Goal: Navigation & Orientation: Find specific page/section

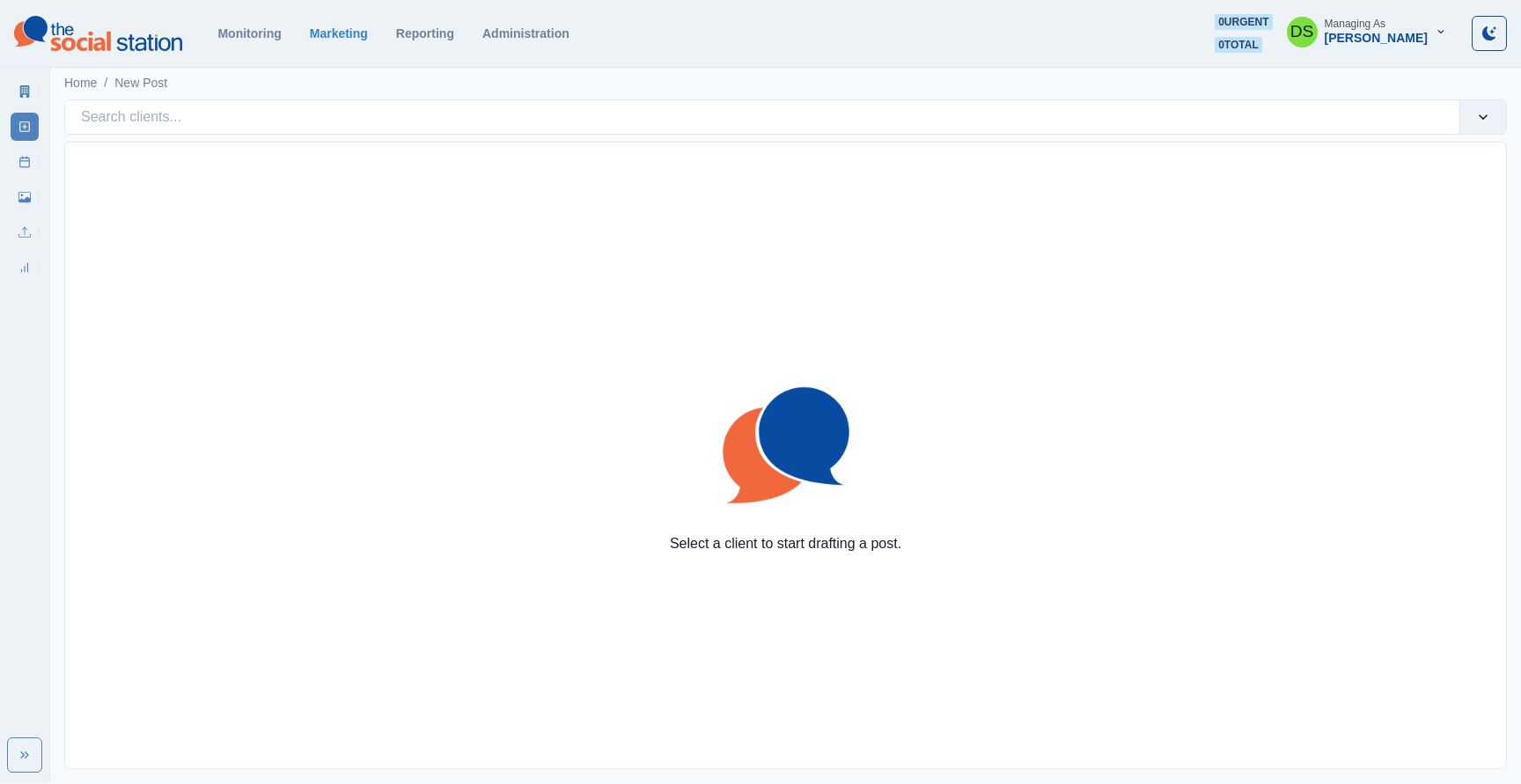
click at [732, 81] on div "Home / New Post" at bounding box center [785, 78] width 1470 height 29
click at [282, 36] on div "Monitoring Marketing Reporting Administration" at bounding box center [393, 33] width 351 height 14
click at [259, 32] on link "Monitoring" at bounding box center [249, 33] width 64 height 14
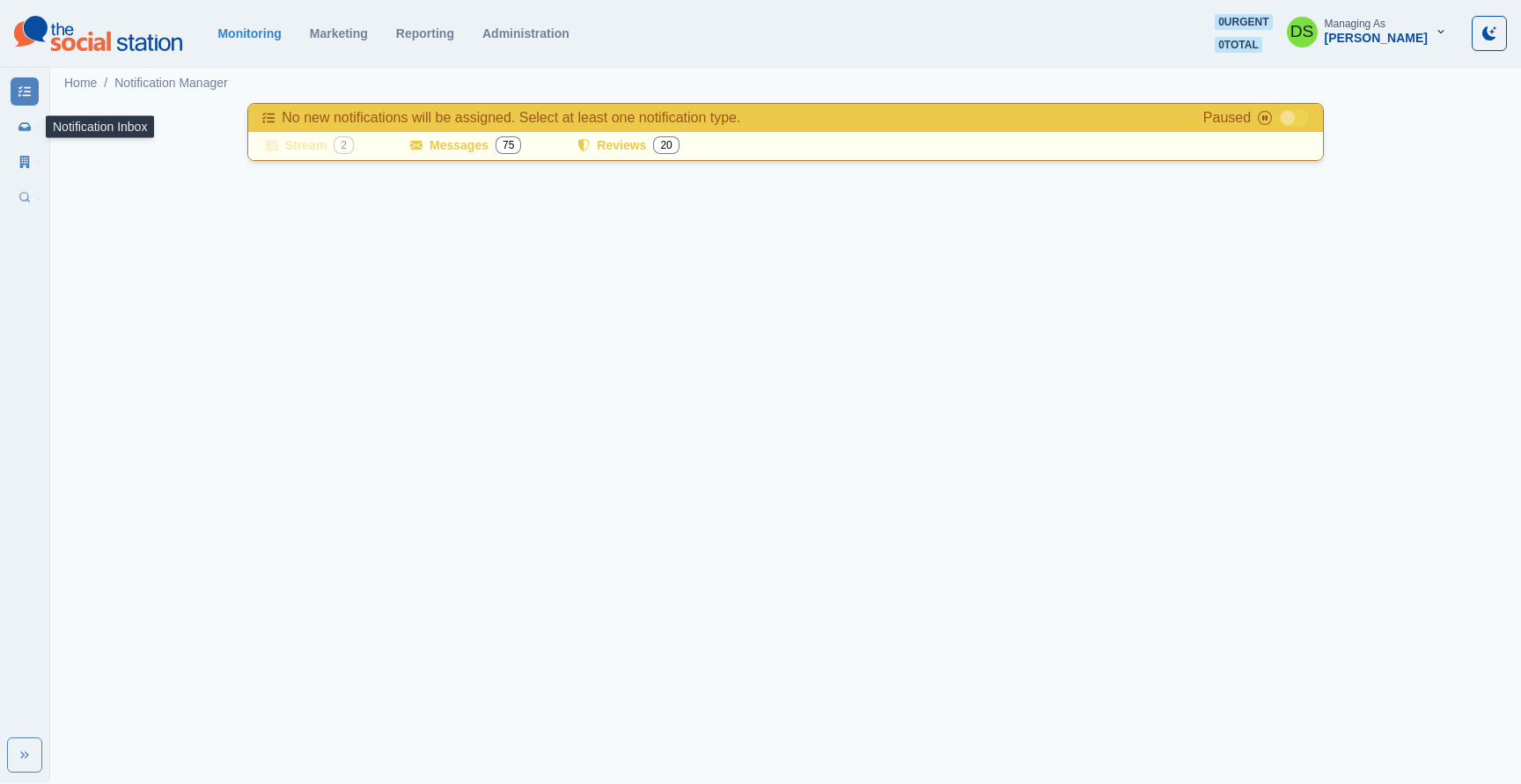
click at [16, 131] on link "Notification Inbox" at bounding box center [24, 126] width 28 height 28
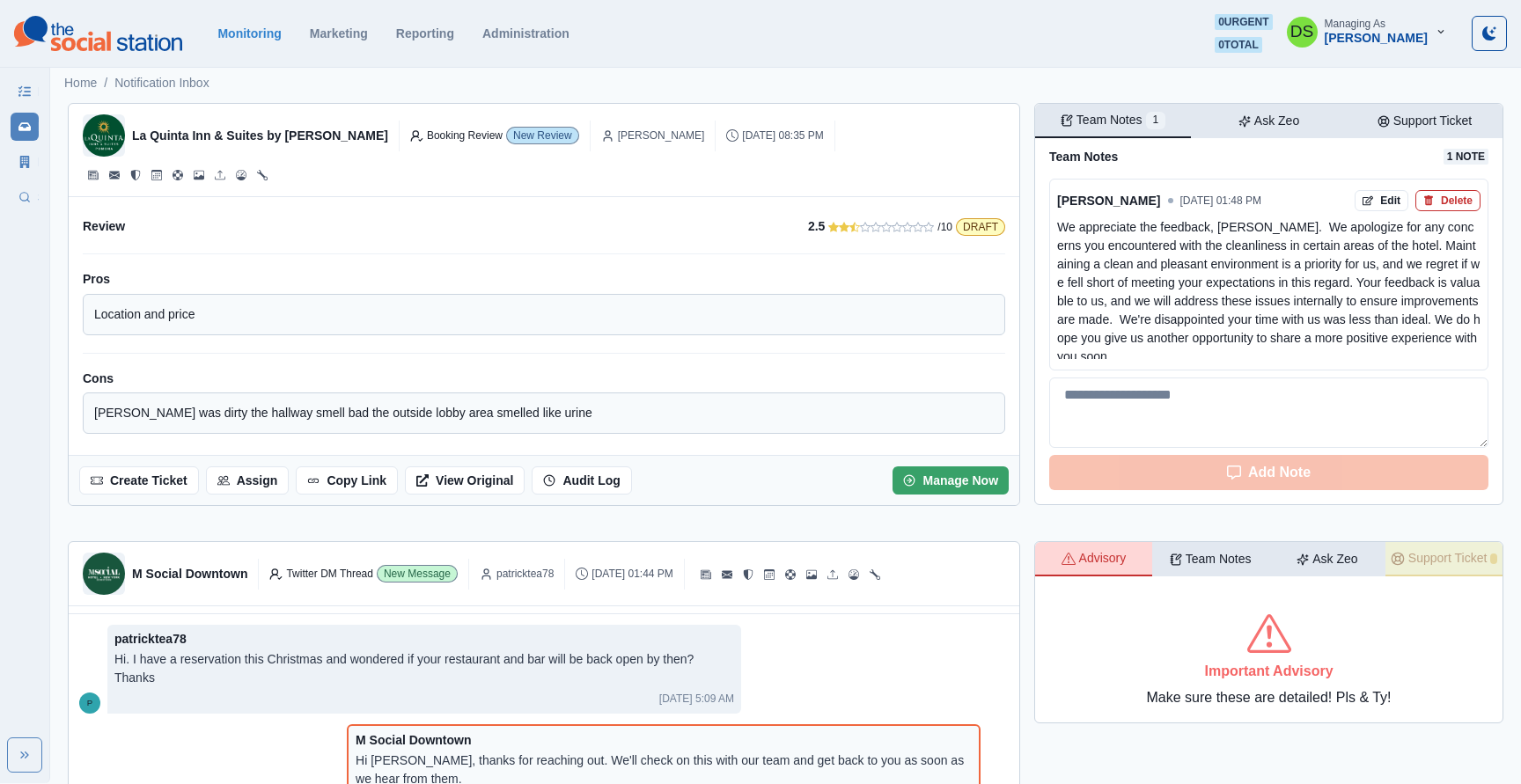
click at [1136, 155] on div at bounding box center [1280, 156] width 324 height 16
click at [1288, 125] on button "Ask Zeo" at bounding box center [1268, 121] width 156 height 35
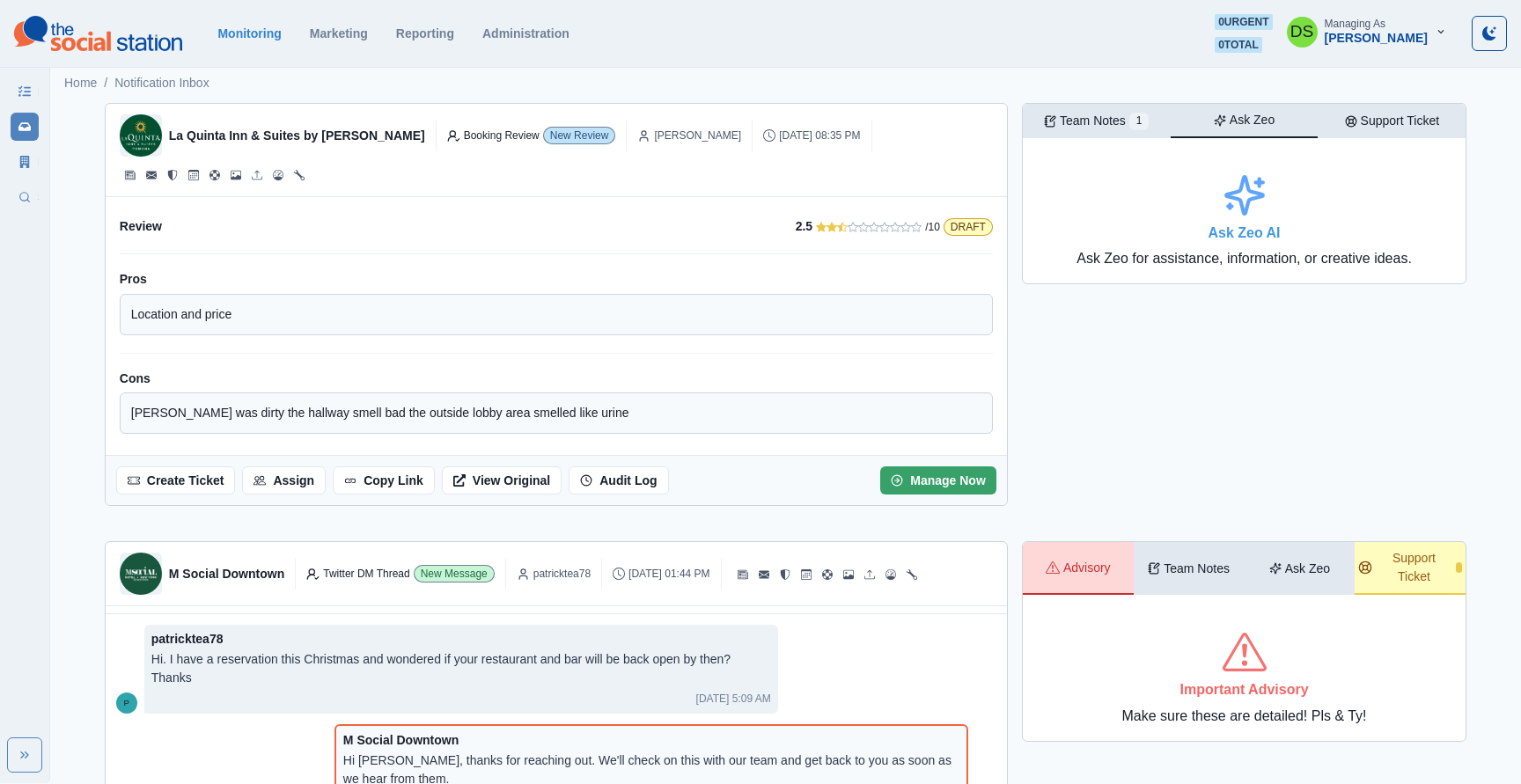
click at [1380, 115] on p "Support Ticket" at bounding box center [1400, 121] width 80 height 19
click at [1294, 114] on button "Ask Zeo" at bounding box center [1245, 121] width 148 height 35
click at [1244, 230] on h2 "Ask Zeo AI" at bounding box center [1243, 232] width 72 height 17
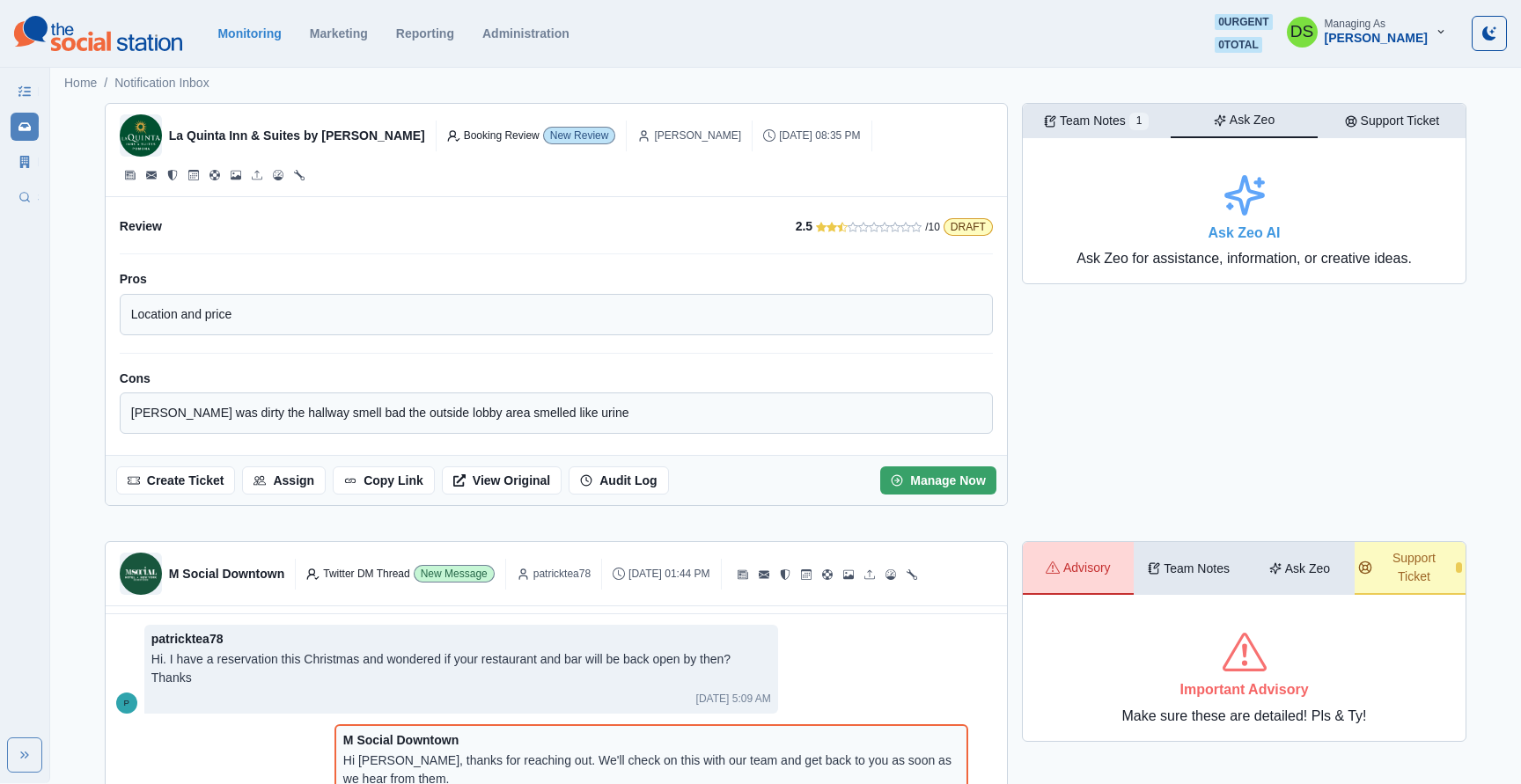
click at [1289, 230] on div "Ask Zeo AI Ask Zeo for assistance, information, or creative ideas." at bounding box center [1244, 210] width 414 height 117
drag, startPoint x: 1255, startPoint y: 204, endPoint x: 1185, endPoint y: 194, distance: 70.7
click at [1184, 194] on div "Ask Zeo AI Ask Zeo for assistance, information, or creative ideas." at bounding box center [1244, 210] width 414 height 117
drag, startPoint x: 1185, startPoint y: 194, endPoint x: 1361, endPoint y: 240, distance: 181.9
click at [1361, 240] on div "Ask Zeo AI Ask Zeo for assistance, information, or creative ideas." at bounding box center [1244, 210] width 414 height 117
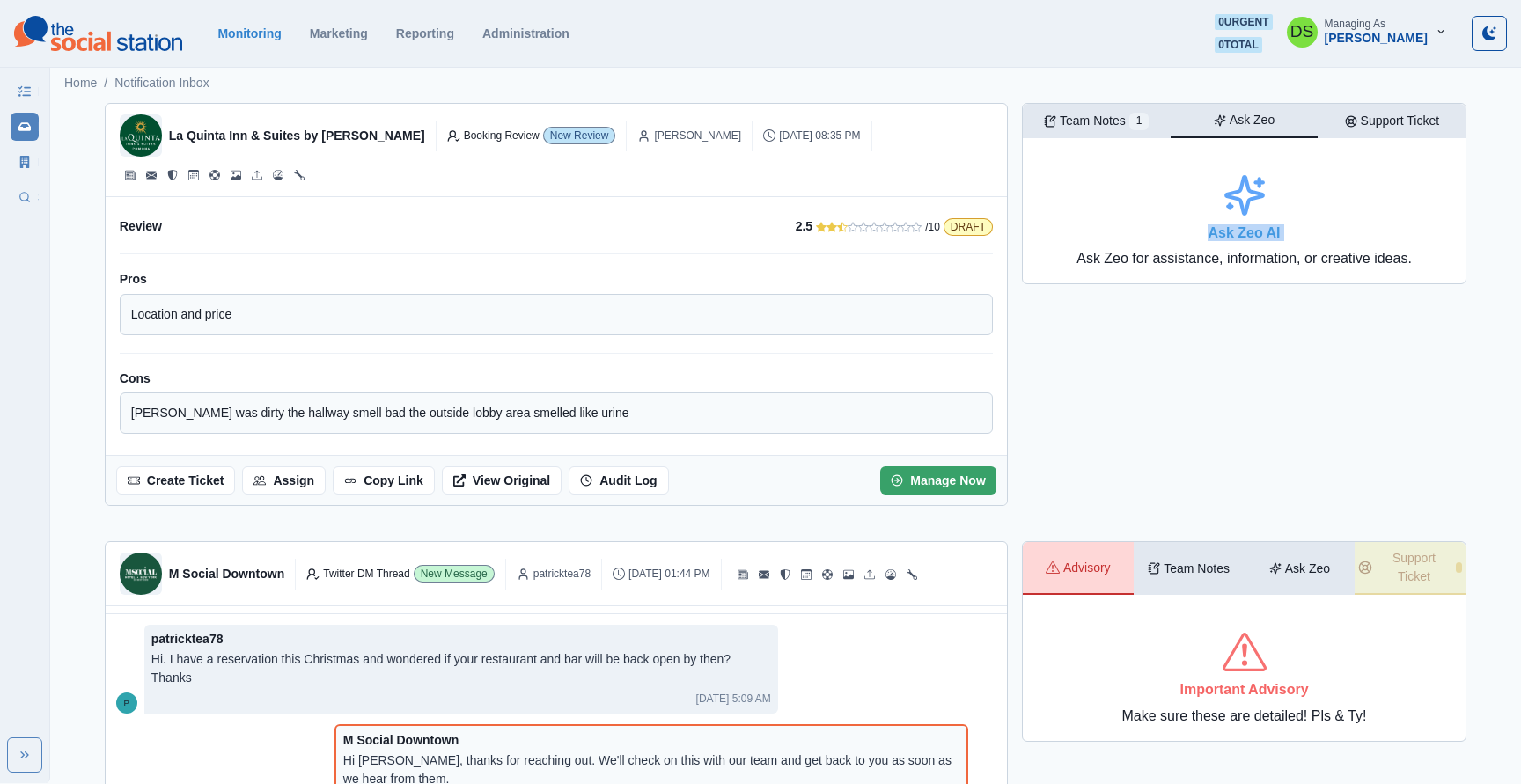
click at [1131, 115] on div "Team Notes 1" at bounding box center [1096, 121] width 105 height 19
click at [1280, 120] on button "Ask Zeo" at bounding box center [1245, 121] width 148 height 35
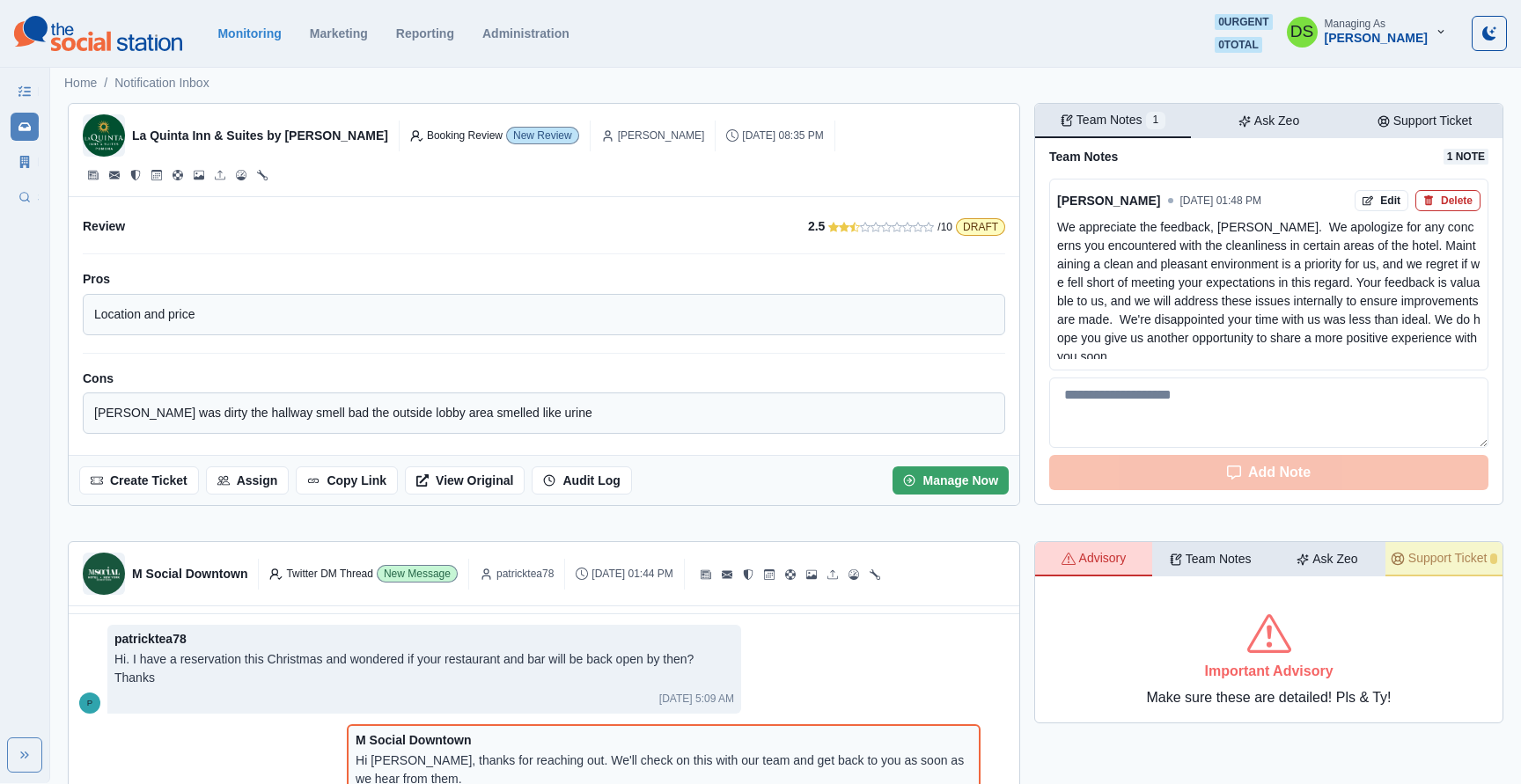
click at [1107, 123] on p "Team Notes" at bounding box center [1109, 120] width 66 height 19
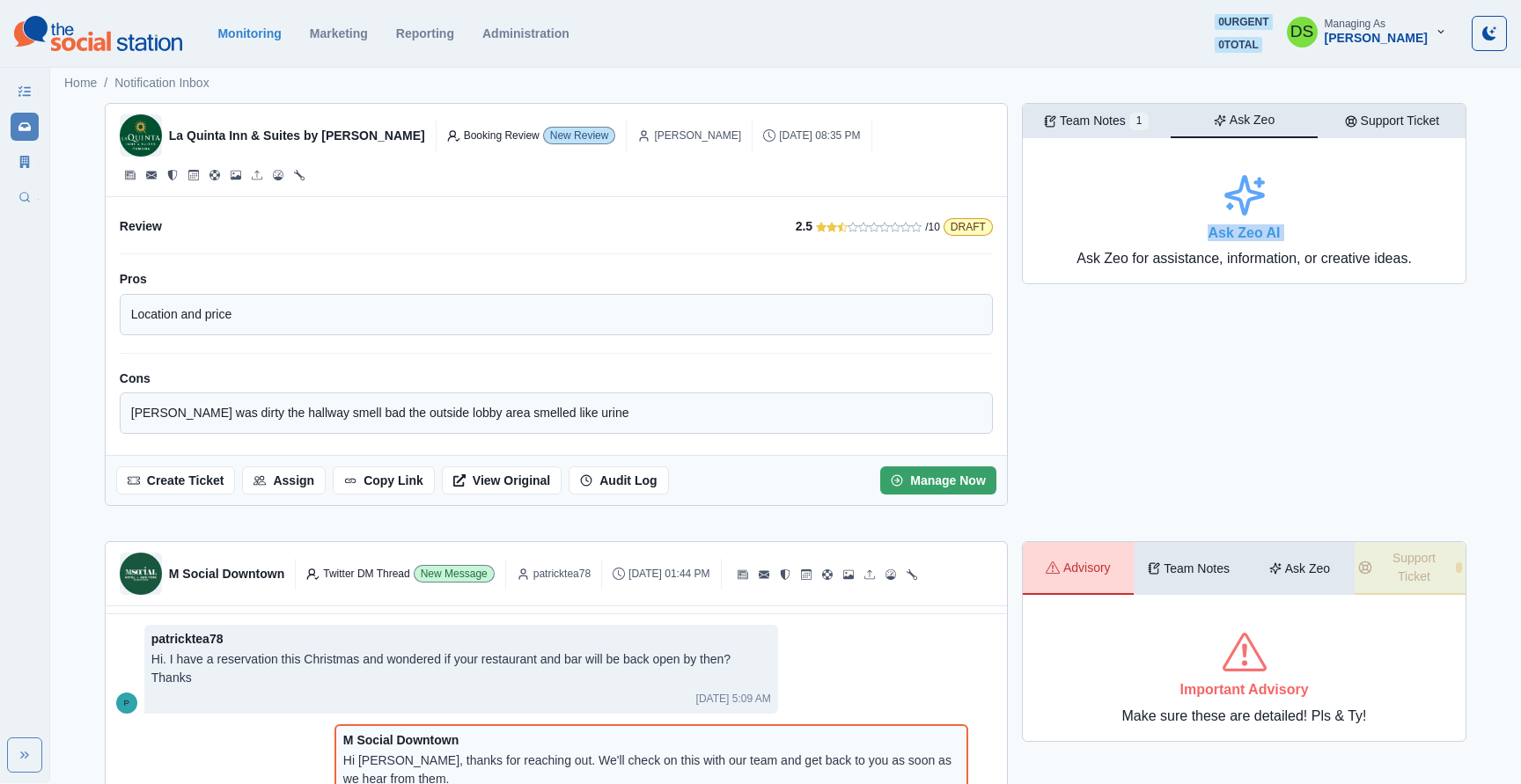
click at [1232, 123] on button "Ask Zeo" at bounding box center [1245, 121] width 148 height 35
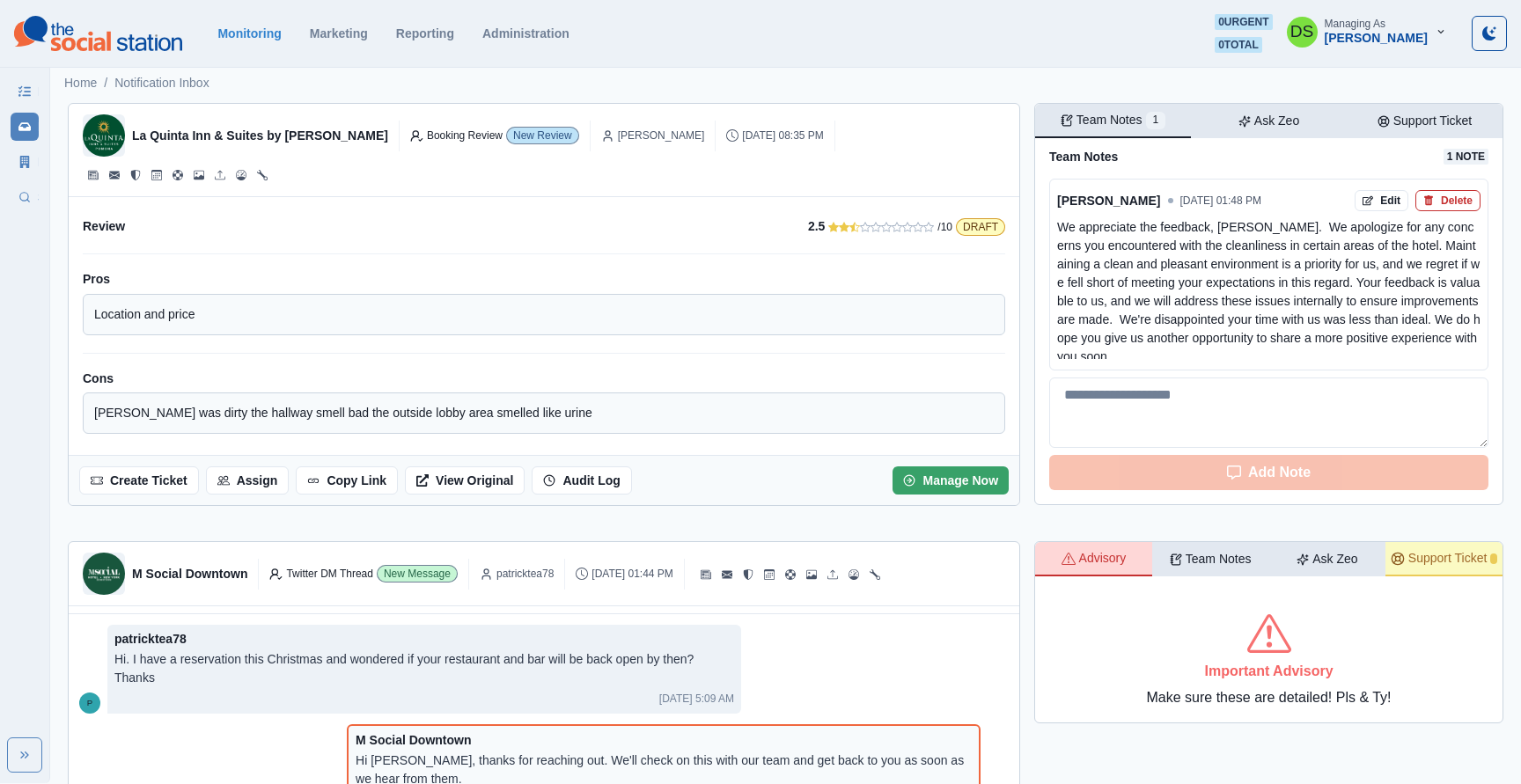
click at [1070, 122] on div "Team Notes 1" at bounding box center [1112, 120] width 105 height 19
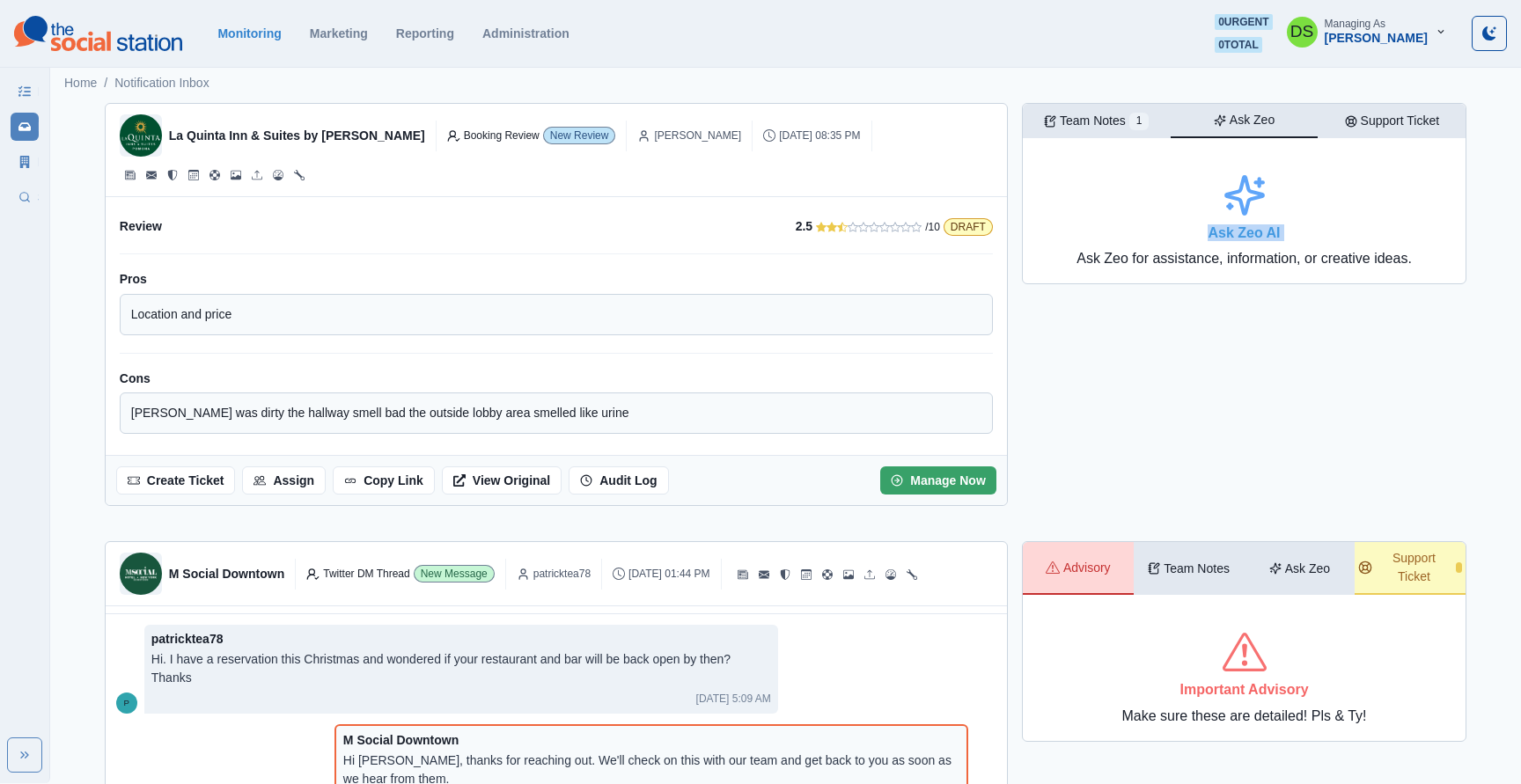
click at [1256, 120] on p "Ask Zeo" at bounding box center [1252, 120] width 45 height 19
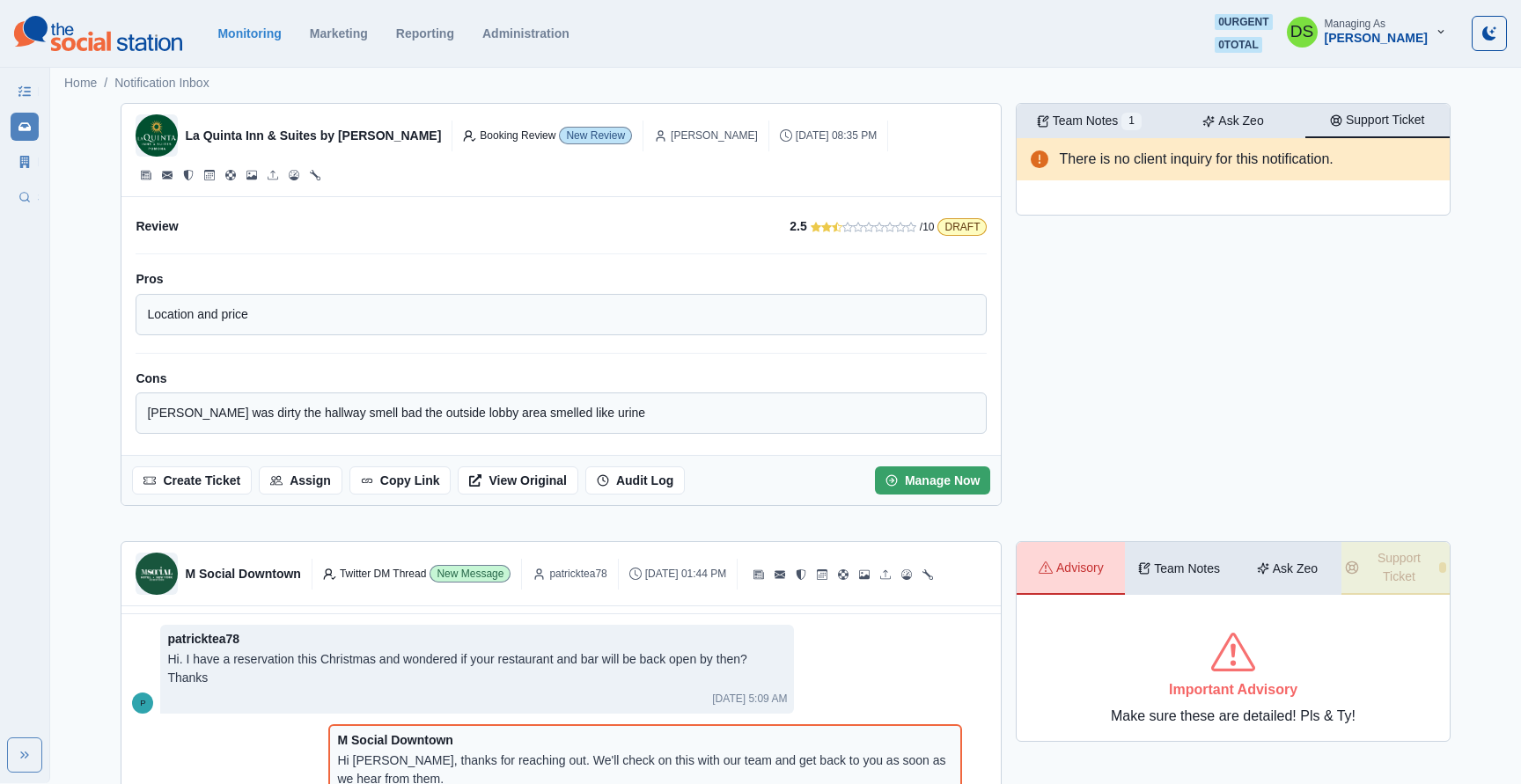
click at [1379, 118] on p "Support Ticket" at bounding box center [1385, 120] width 80 height 19
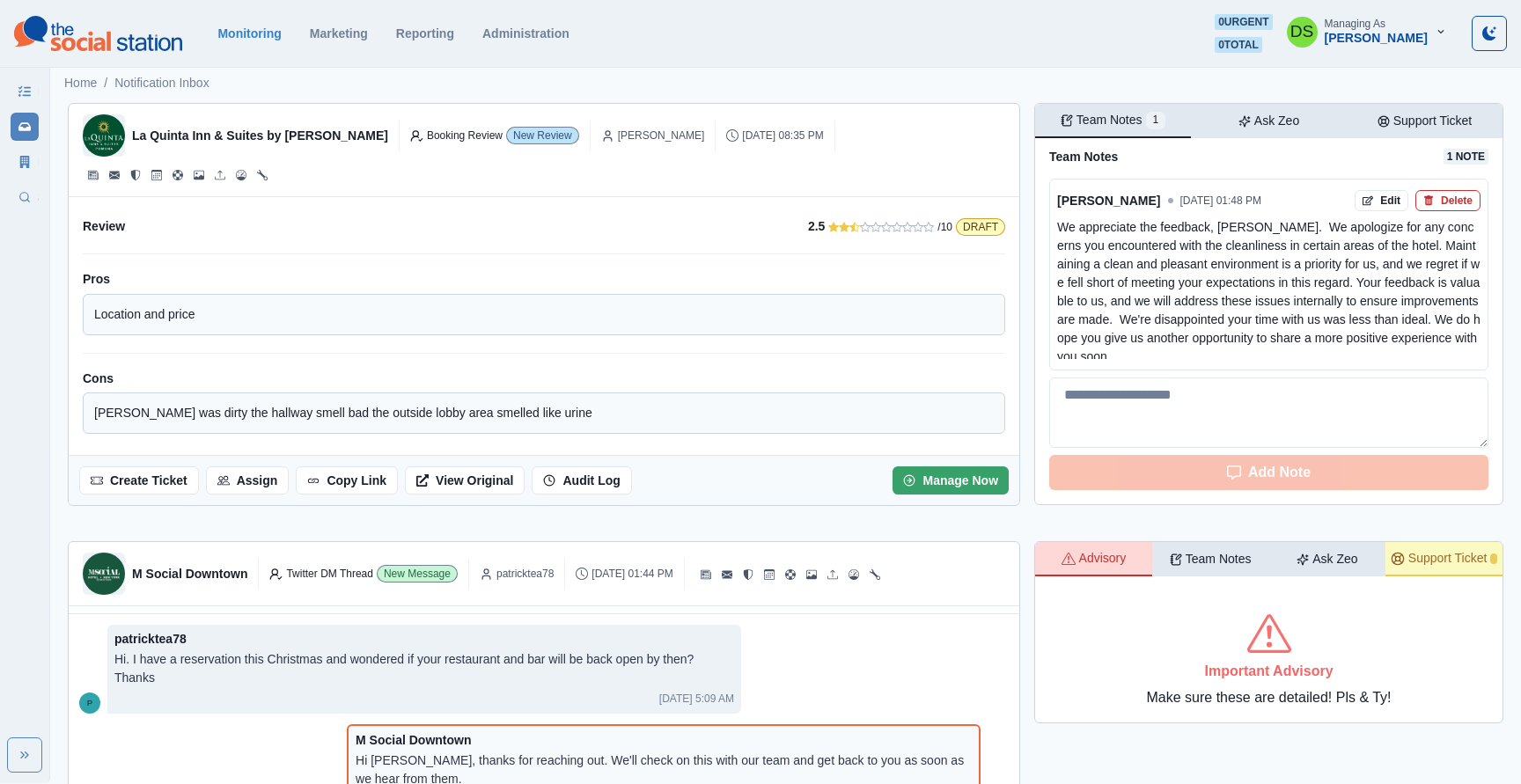
click at [1091, 118] on p "Team Notes" at bounding box center [1109, 120] width 66 height 19
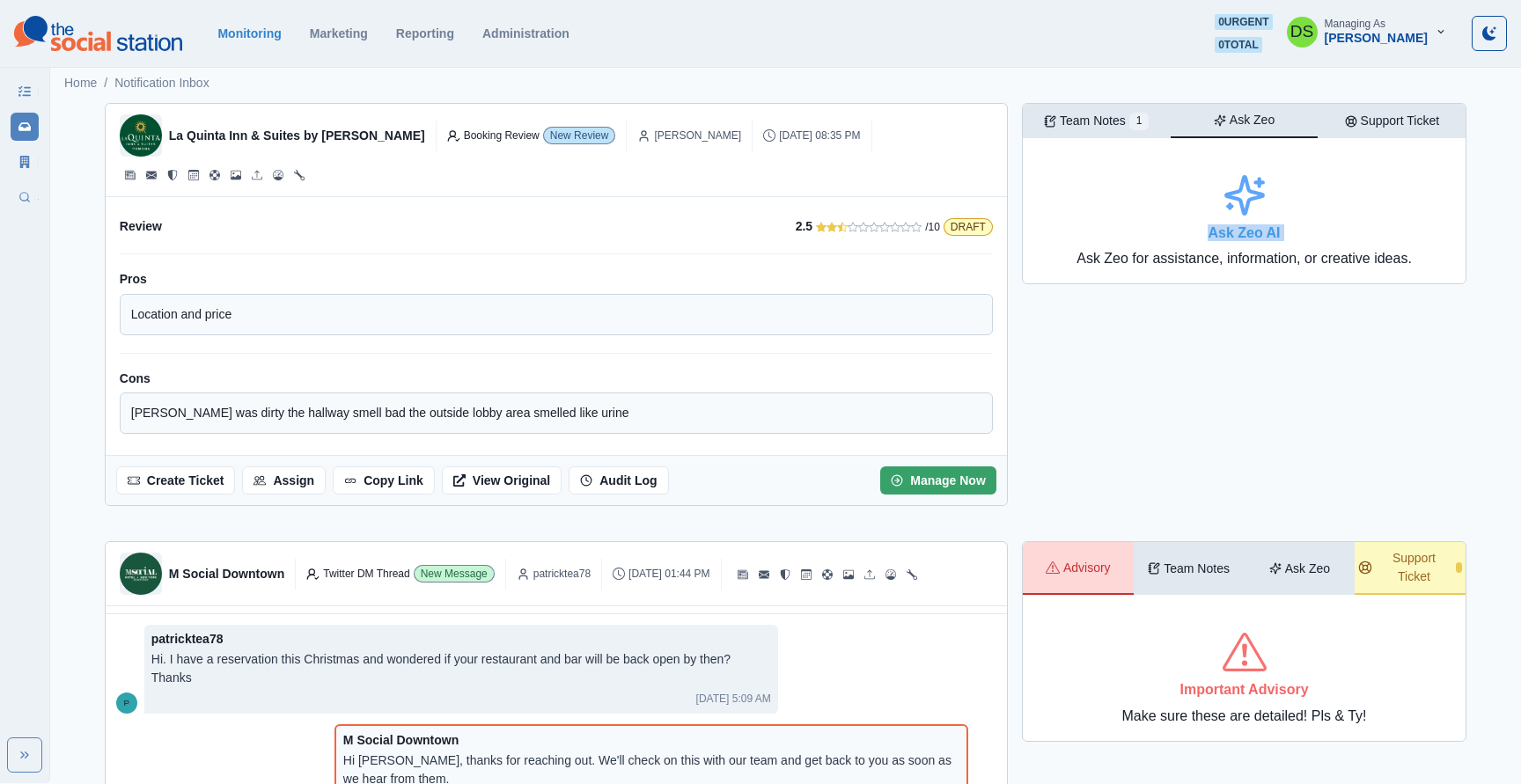
click at [1303, 119] on button "Ask Zeo" at bounding box center [1245, 121] width 148 height 35
click at [1361, 119] on p "Support Ticket" at bounding box center [1400, 121] width 80 height 19
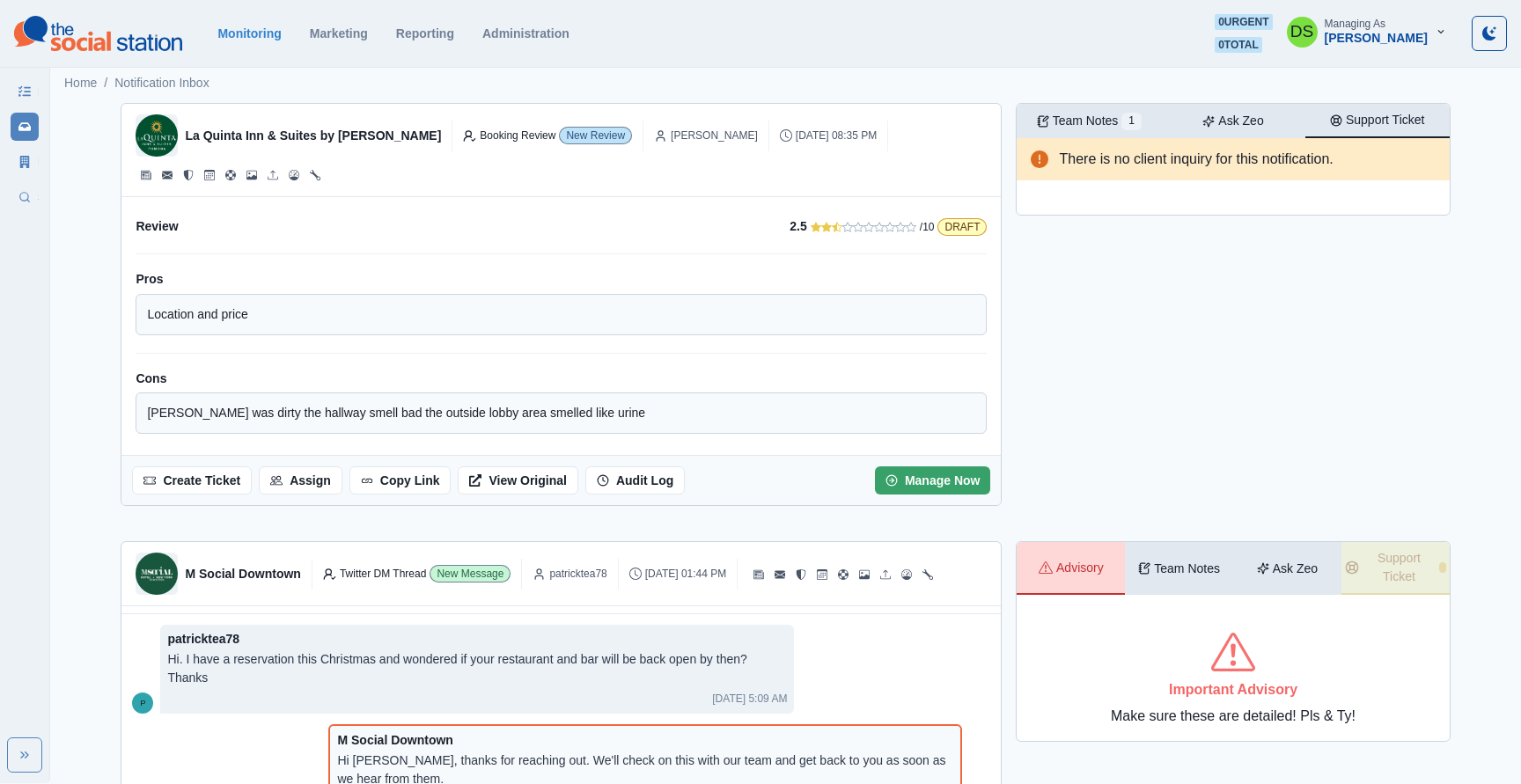
click at [1200, 119] on button "Ask Zeo" at bounding box center [1233, 121] width 144 height 35
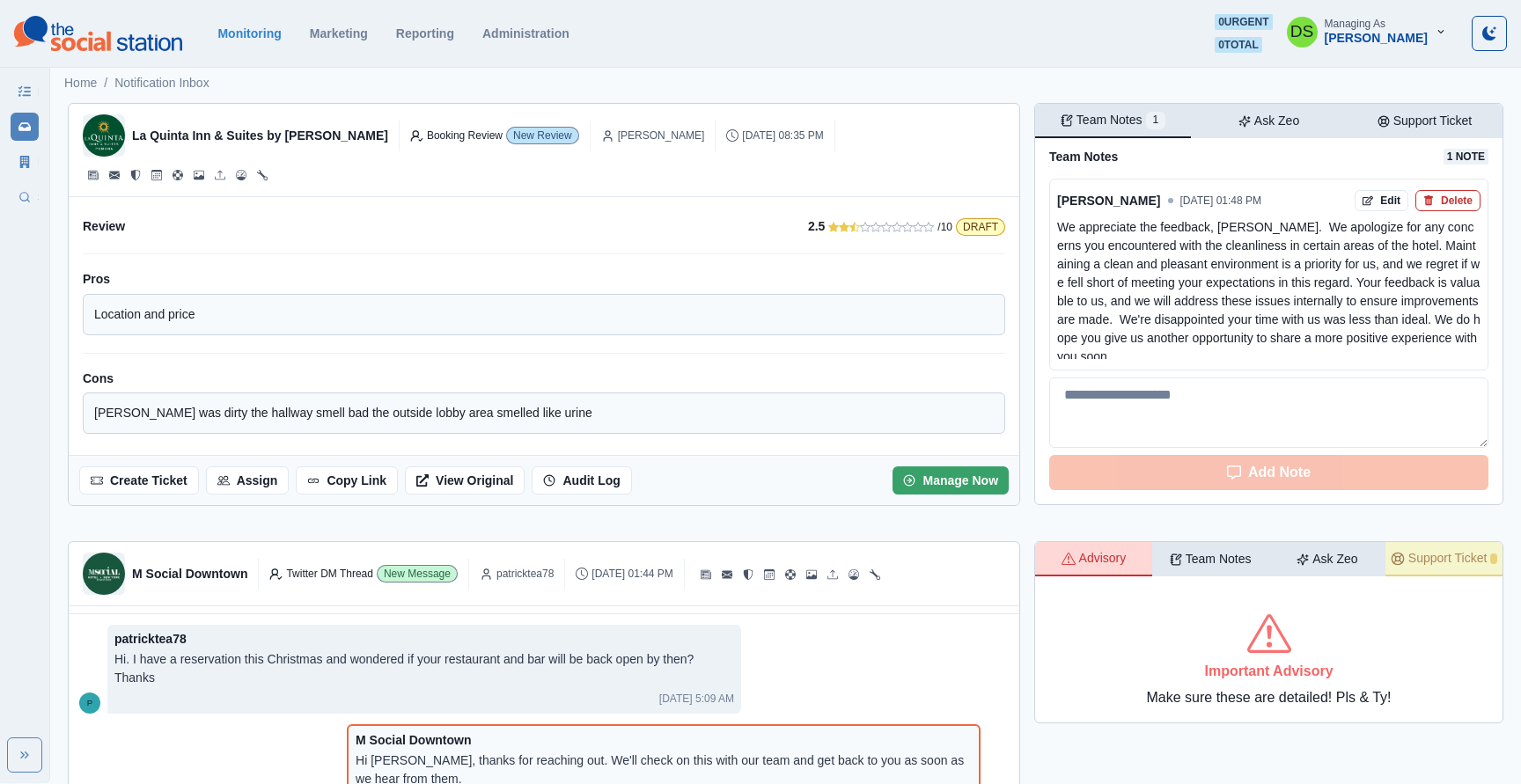
click at [1130, 119] on div "Team Notes 1" at bounding box center [1112, 120] width 105 height 19
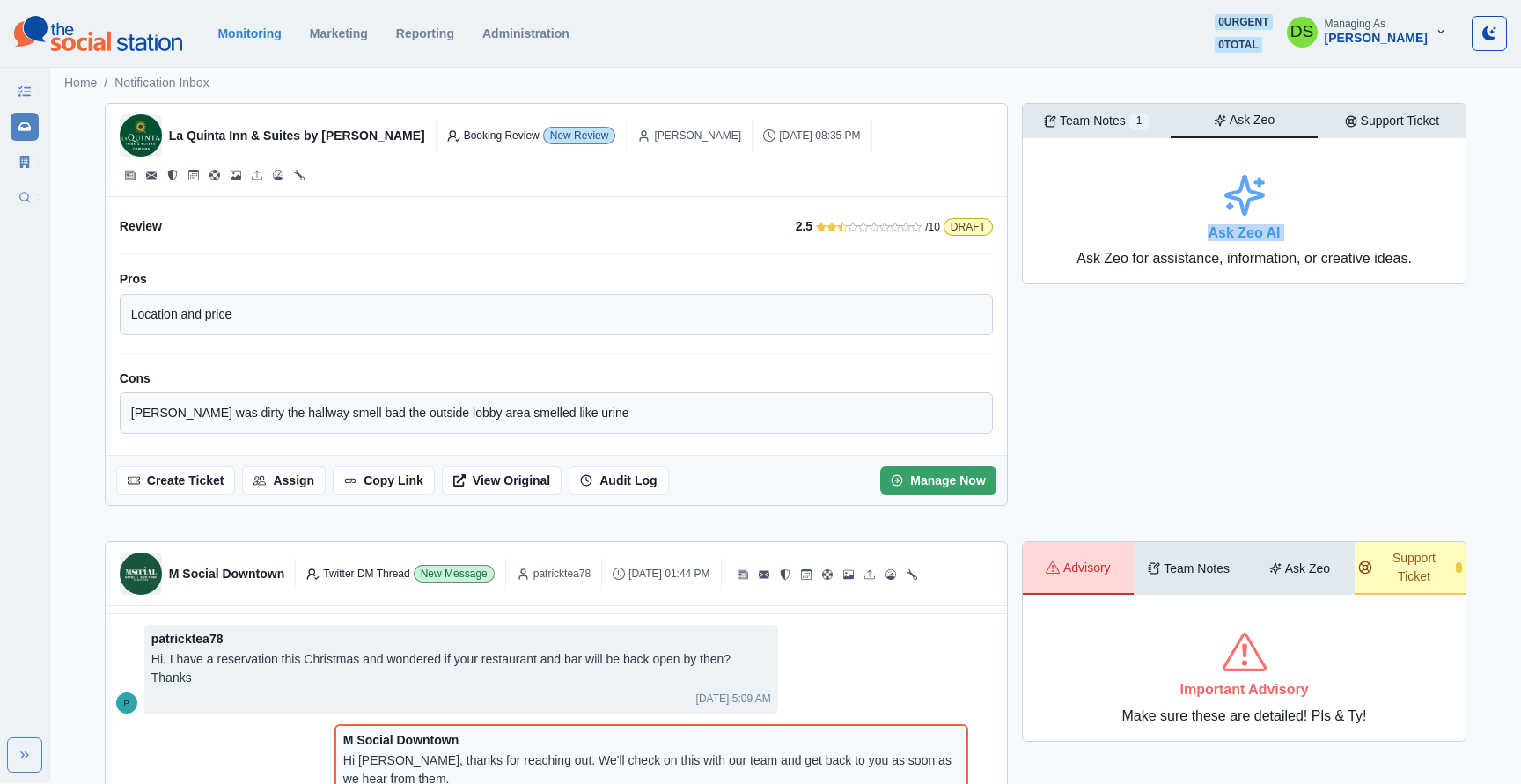
click at [1276, 122] on button "Ask Zeo" at bounding box center [1245, 121] width 148 height 35
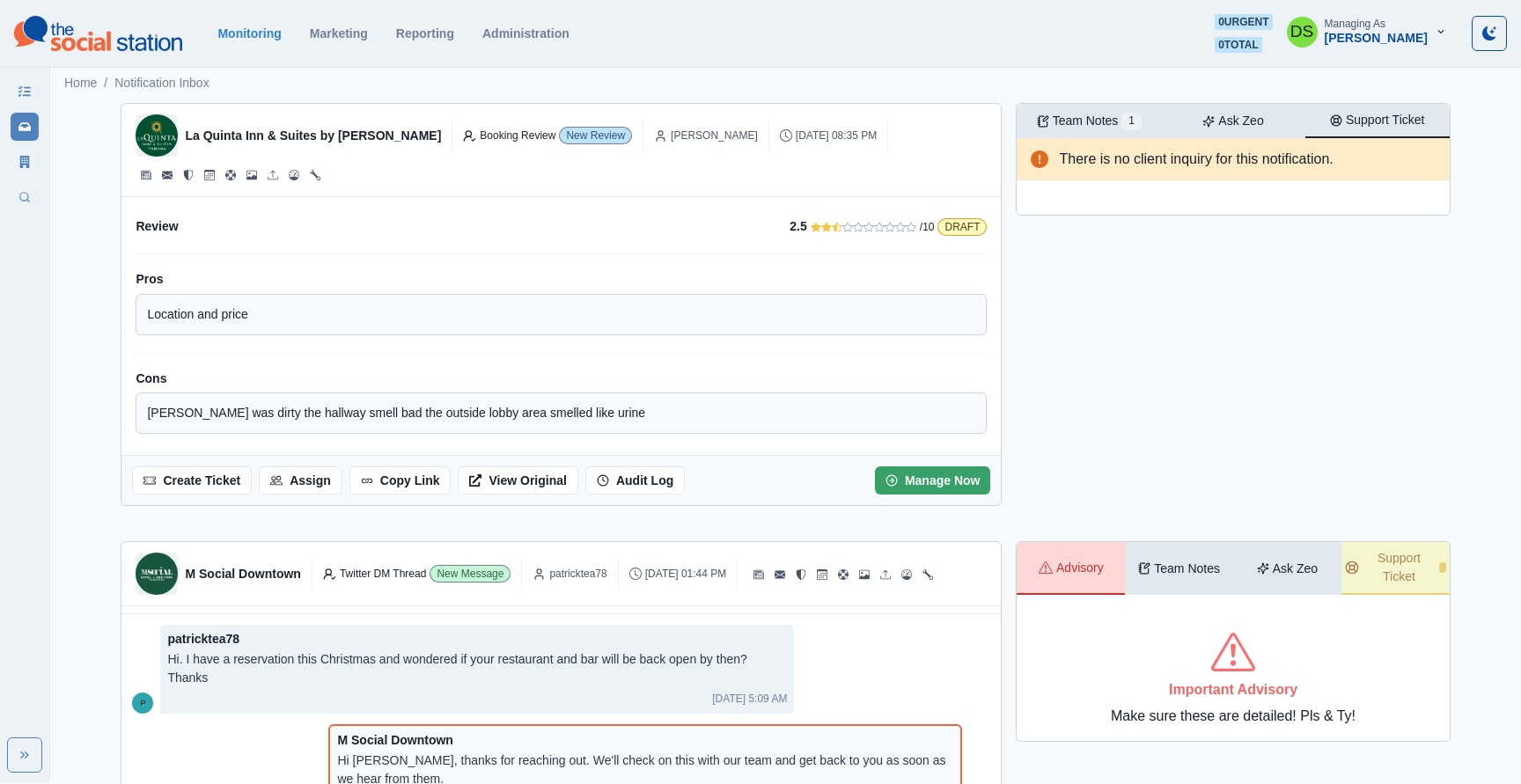
click at [1373, 122] on p "Support Ticket" at bounding box center [1385, 120] width 80 height 19
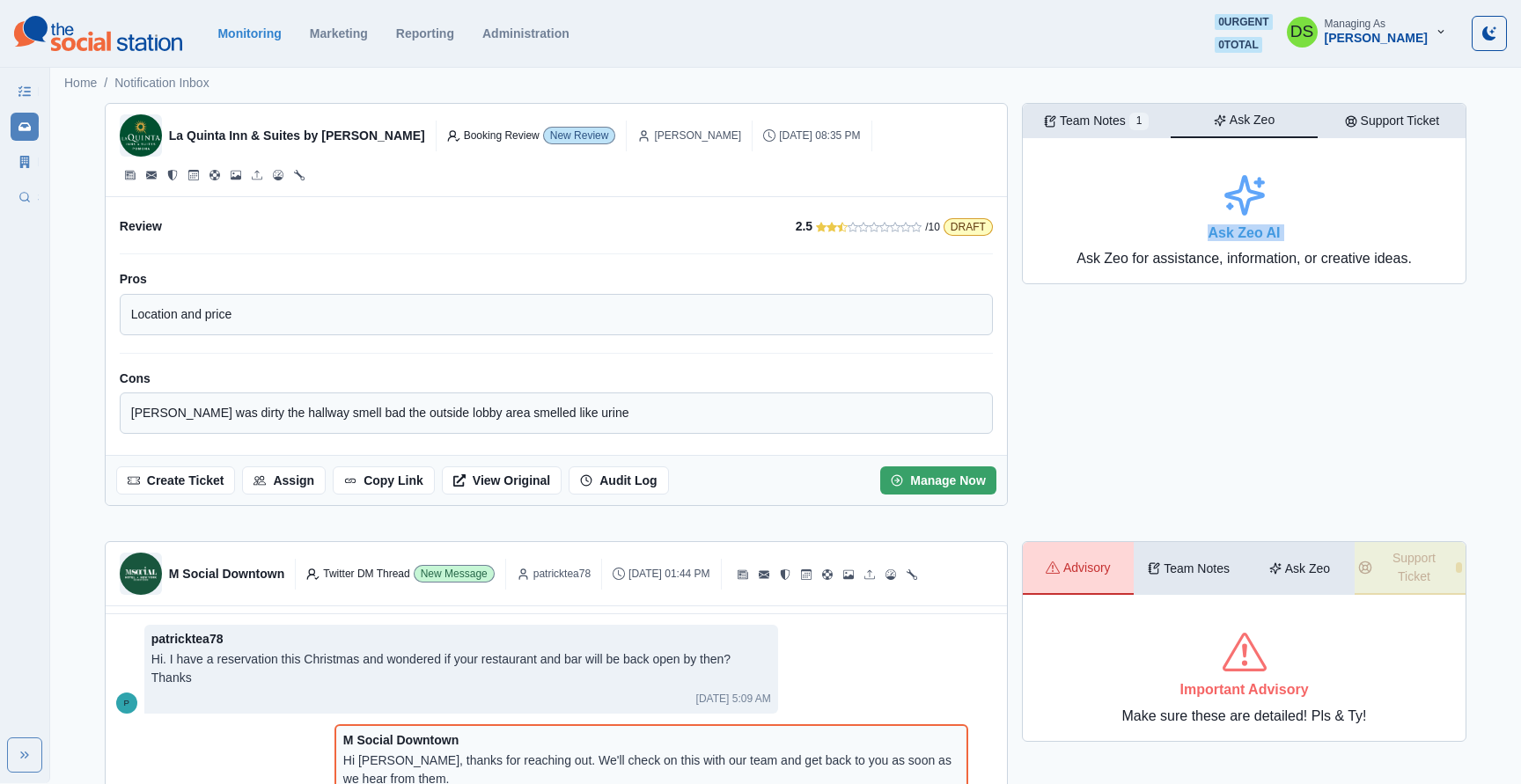
click at [1202, 120] on button "Ask Zeo" at bounding box center [1245, 121] width 148 height 35
click at [1125, 120] on p "Team Notes" at bounding box center [1093, 121] width 66 height 19
click at [1290, 120] on button "Ask Zeo" at bounding box center [1245, 121] width 148 height 35
click at [1377, 120] on p "Support Ticket" at bounding box center [1400, 121] width 80 height 19
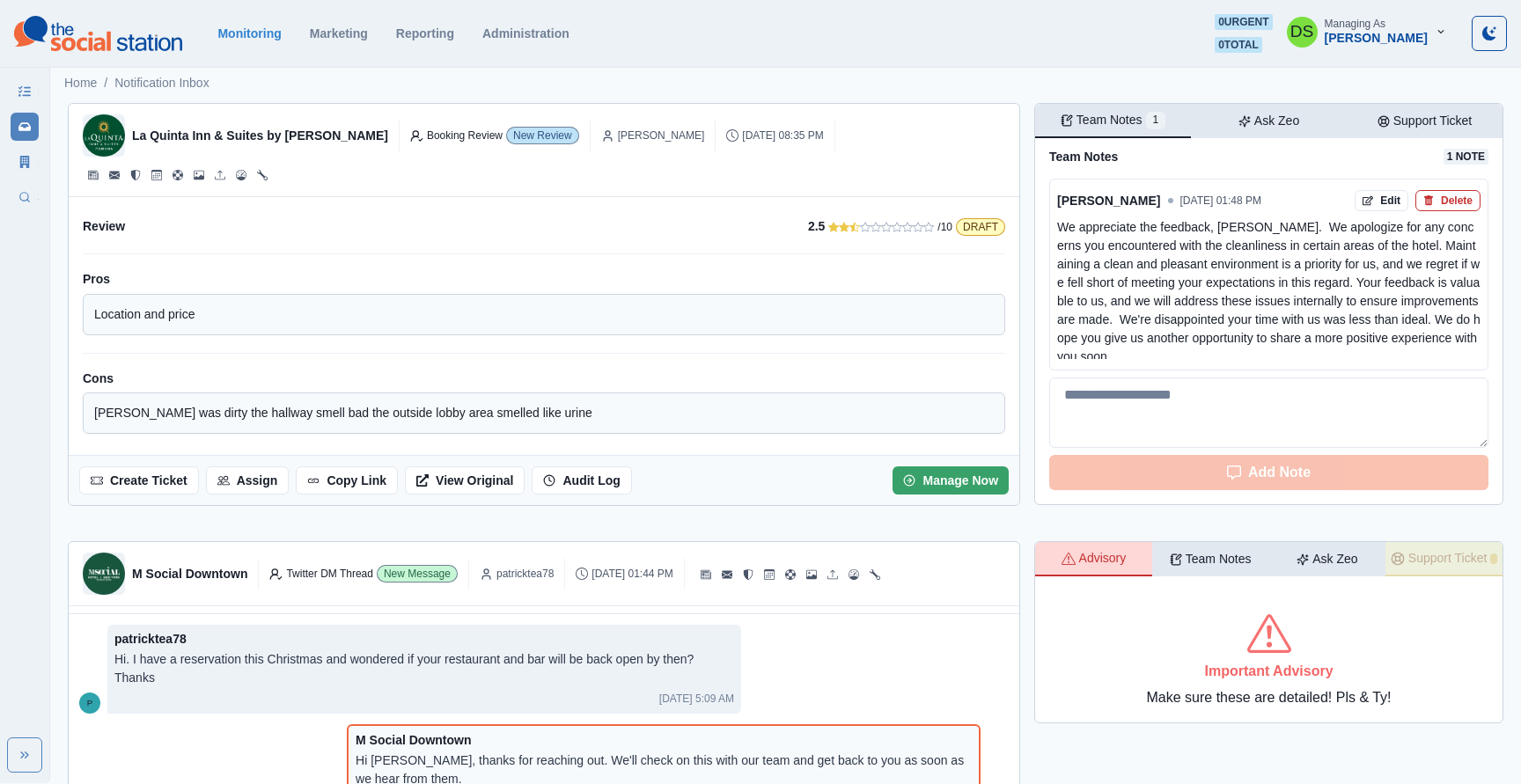
click at [1108, 116] on p "Team Notes" at bounding box center [1109, 120] width 66 height 19
click at [1240, 122] on div "Ask Zeo" at bounding box center [1268, 121] width 61 height 19
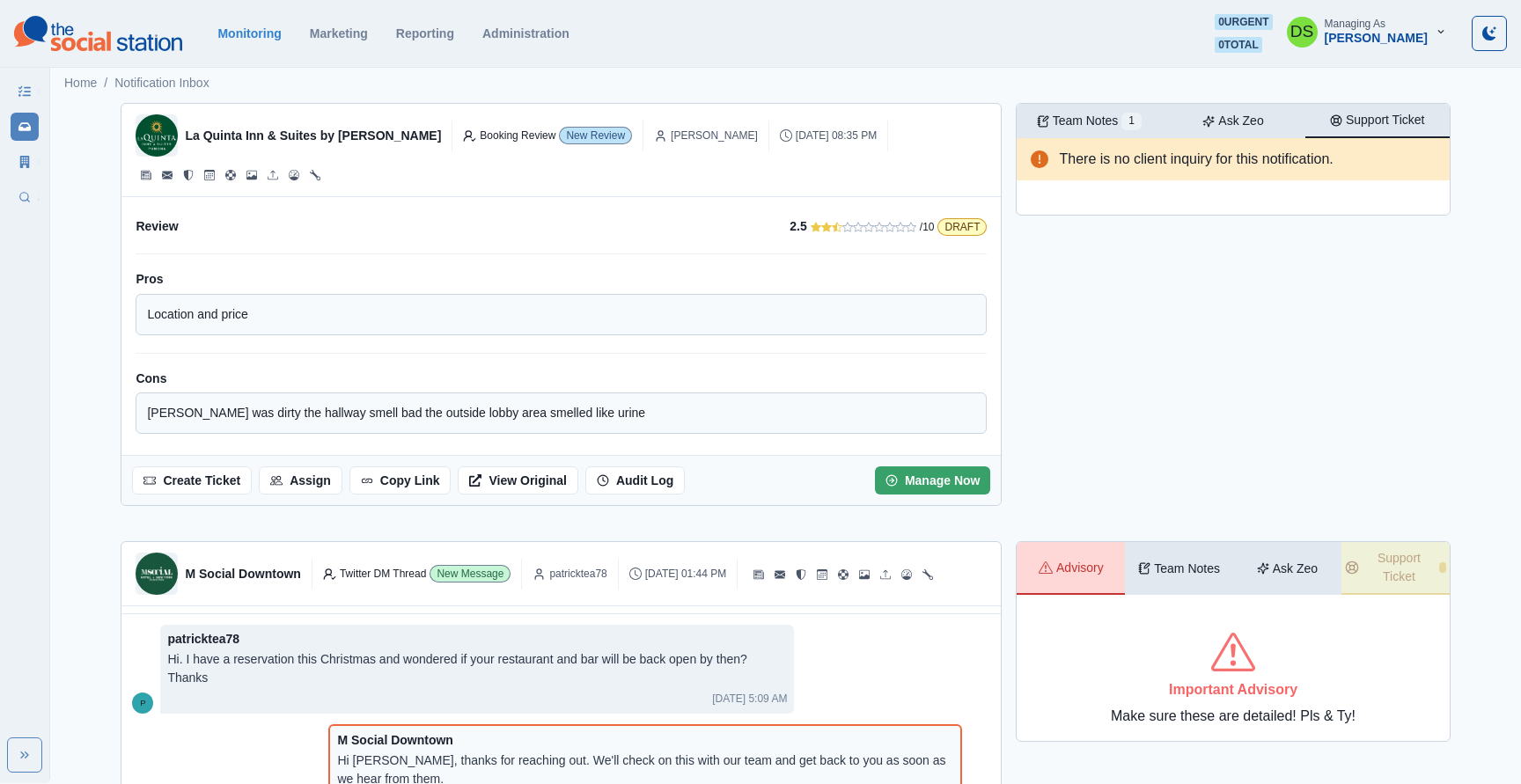
click at [1387, 114] on p "Support Ticket" at bounding box center [1385, 120] width 80 height 19
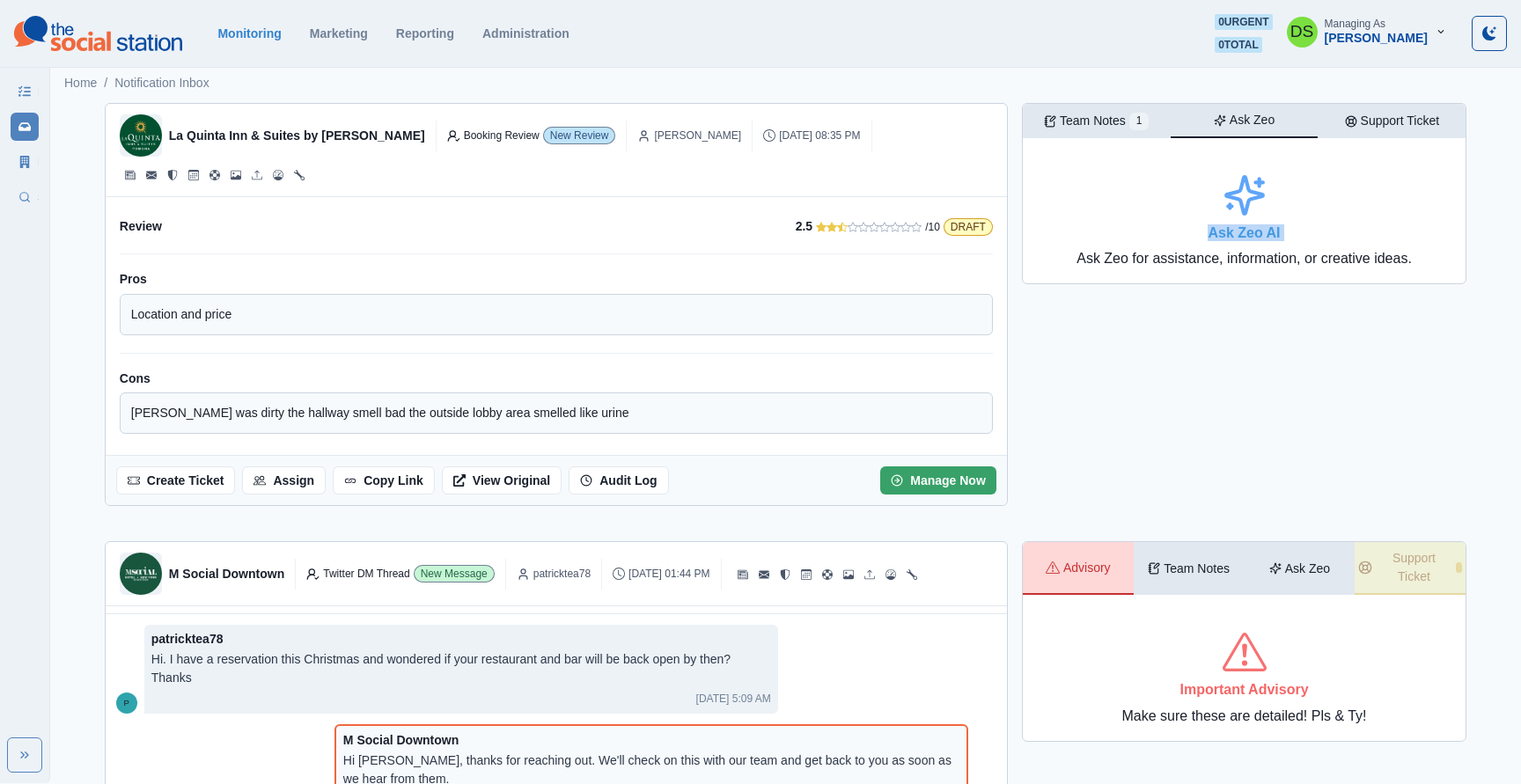
click at [1266, 114] on button "Ask Zeo" at bounding box center [1245, 121] width 148 height 35
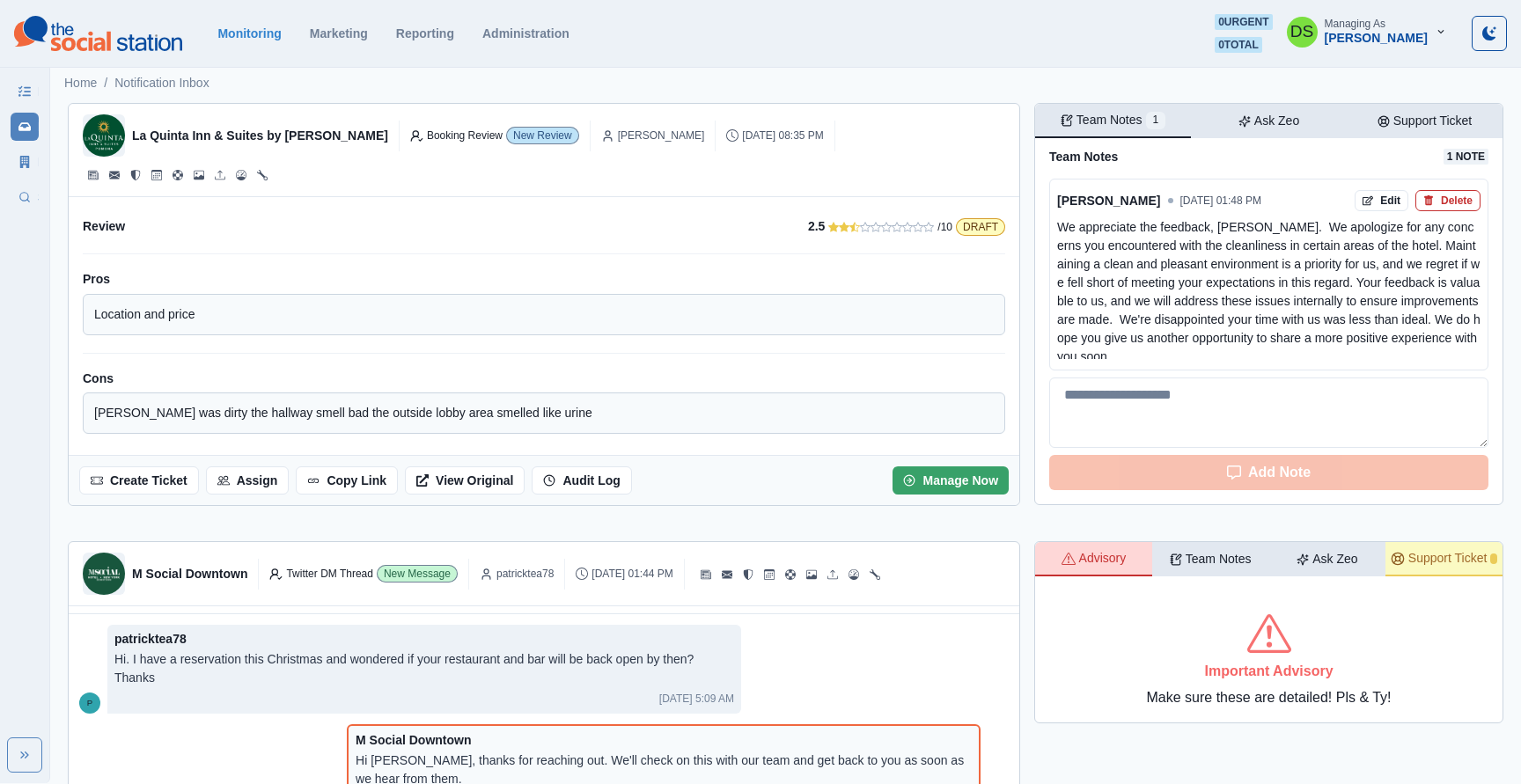
click at [1152, 114] on button "Team Notes 1" at bounding box center [1112, 121] width 156 height 35
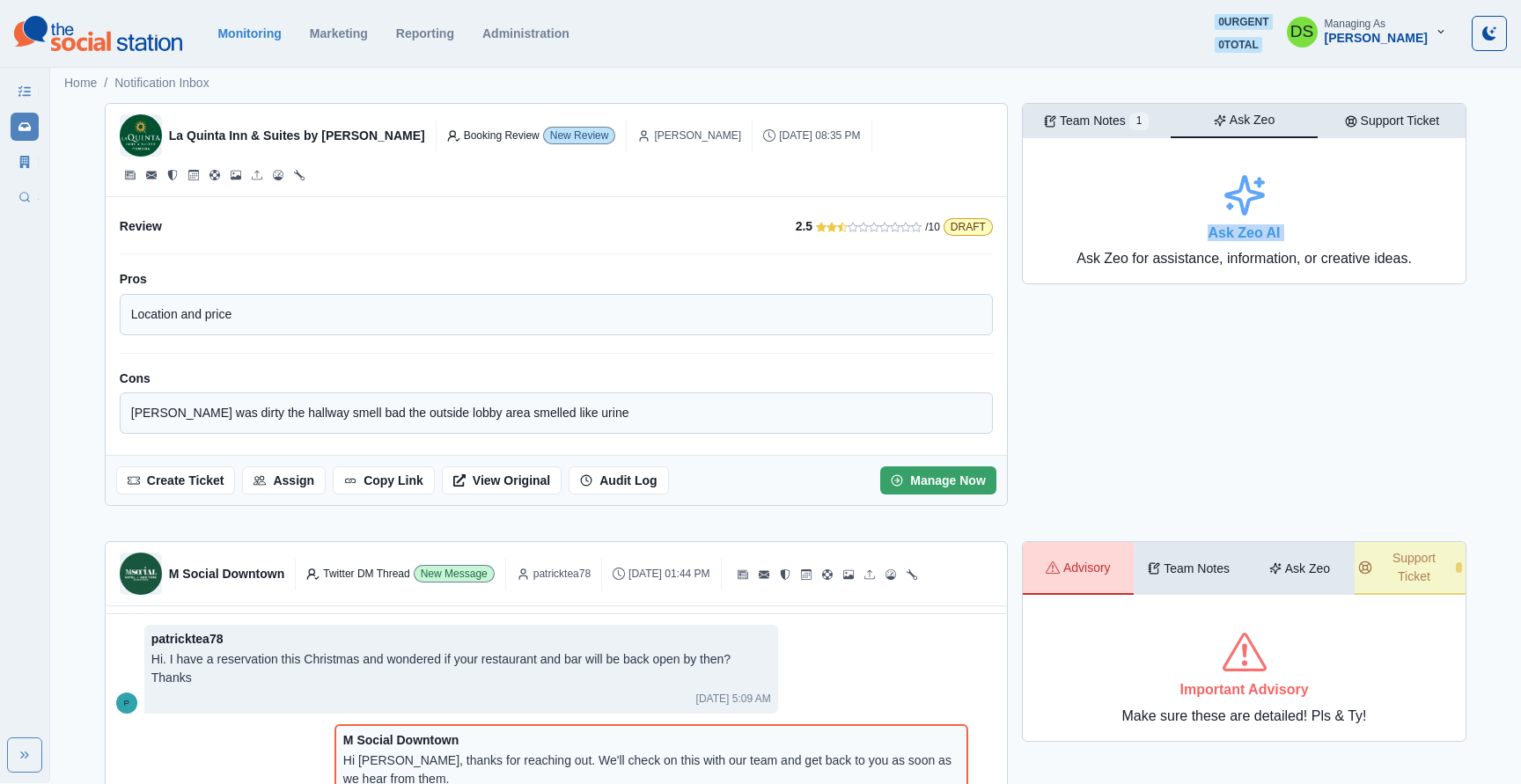
click at [1275, 111] on button "Ask Zeo" at bounding box center [1245, 121] width 148 height 35
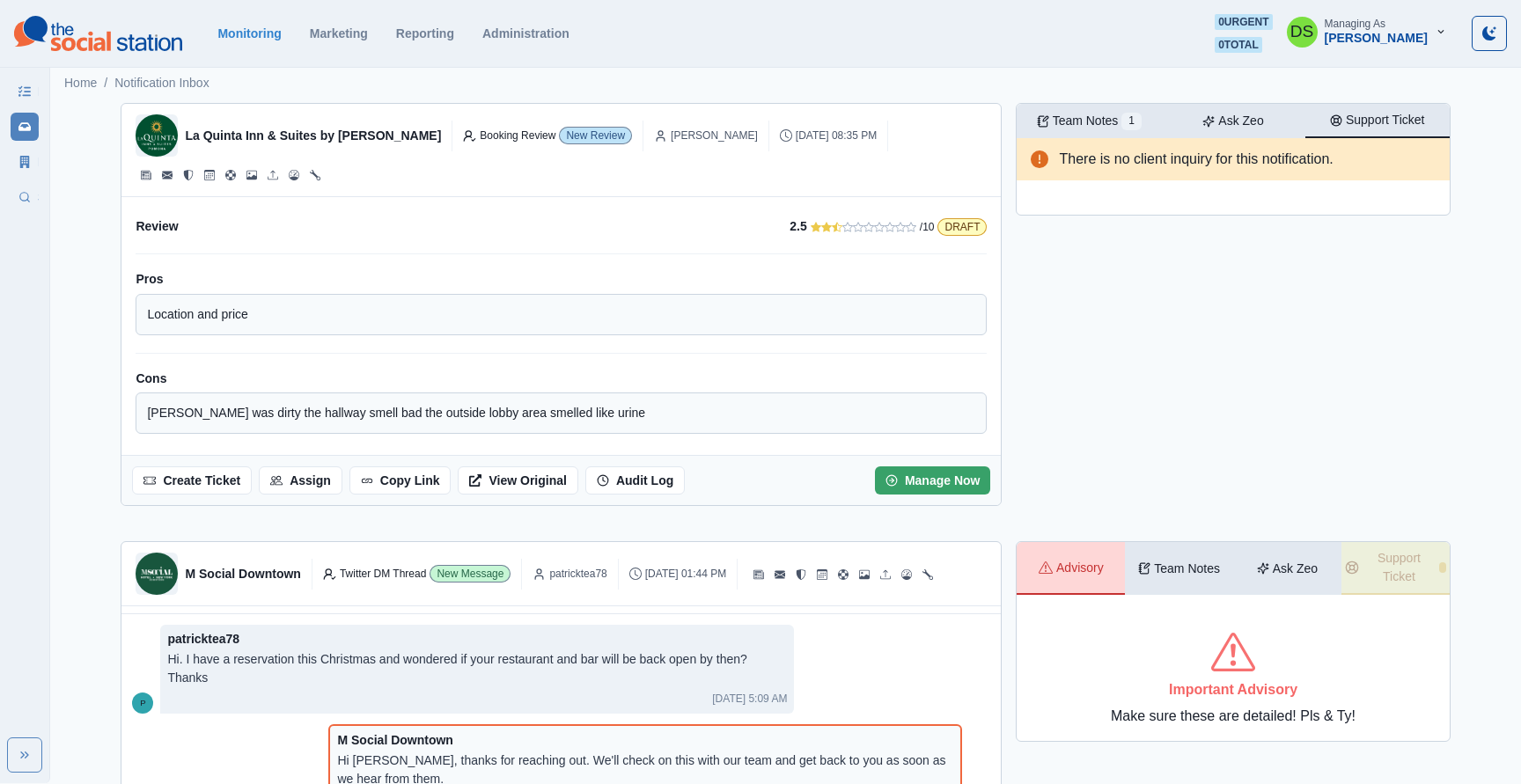
click at [1411, 128] on p "Support Ticket" at bounding box center [1385, 120] width 80 height 19
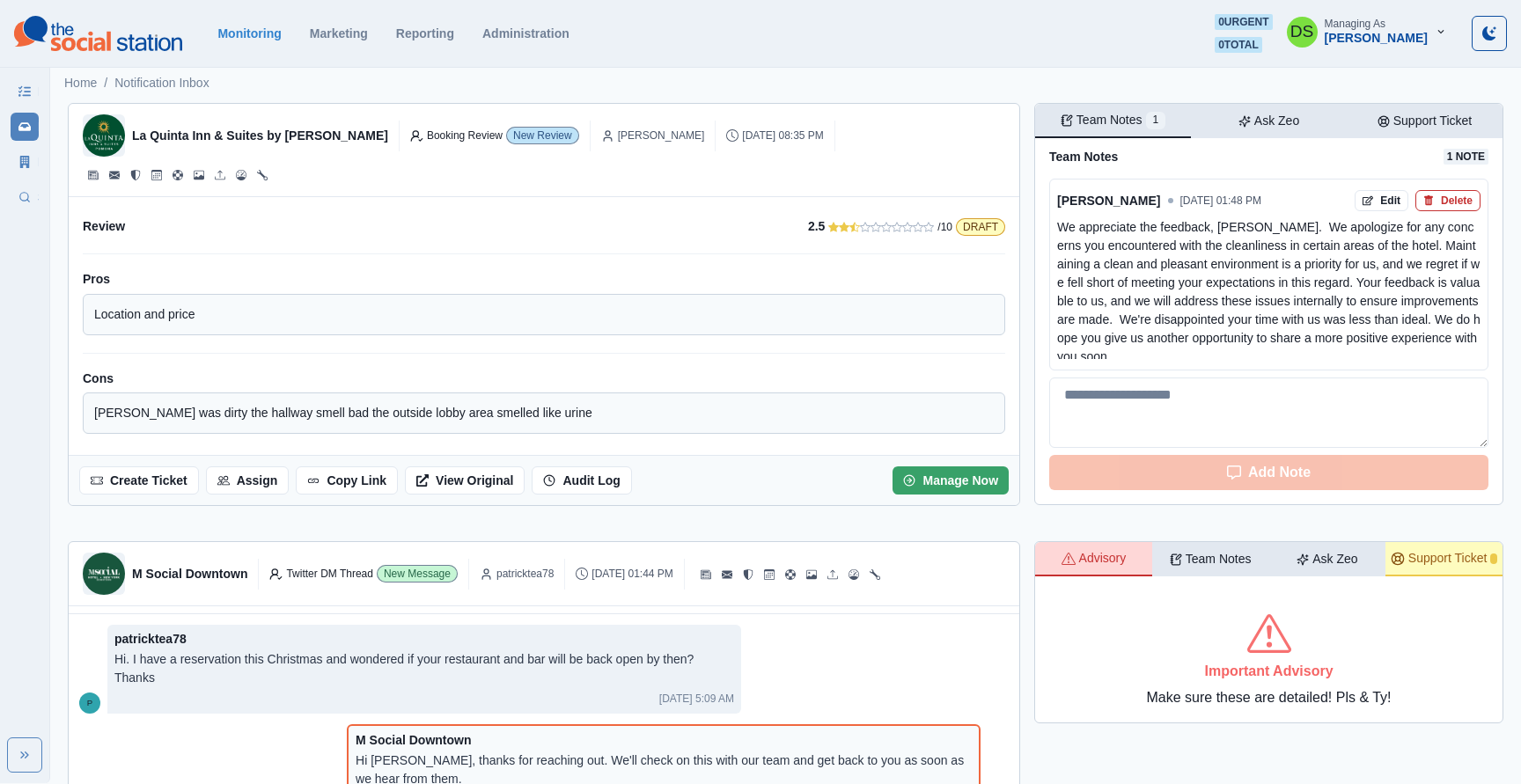
click at [1047, 126] on button "Team Notes 1" at bounding box center [1112, 121] width 156 height 35
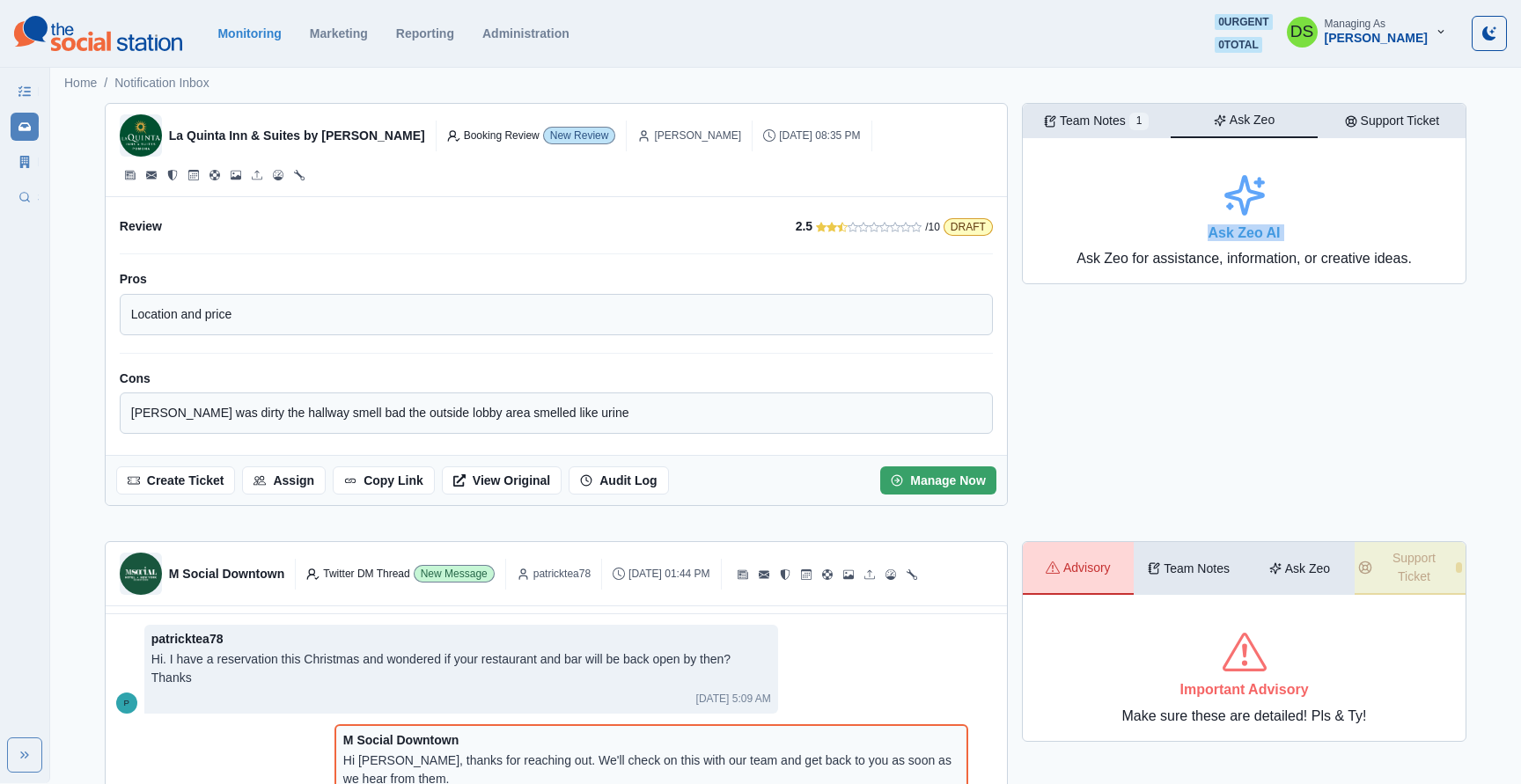
click at [1275, 113] on button "Ask Zeo" at bounding box center [1245, 121] width 148 height 35
click at [1079, 112] on p "Team Notes" at bounding box center [1093, 121] width 66 height 19
click at [1281, 120] on button "Ask Zeo" at bounding box center [1245, 121] width 148 height 35
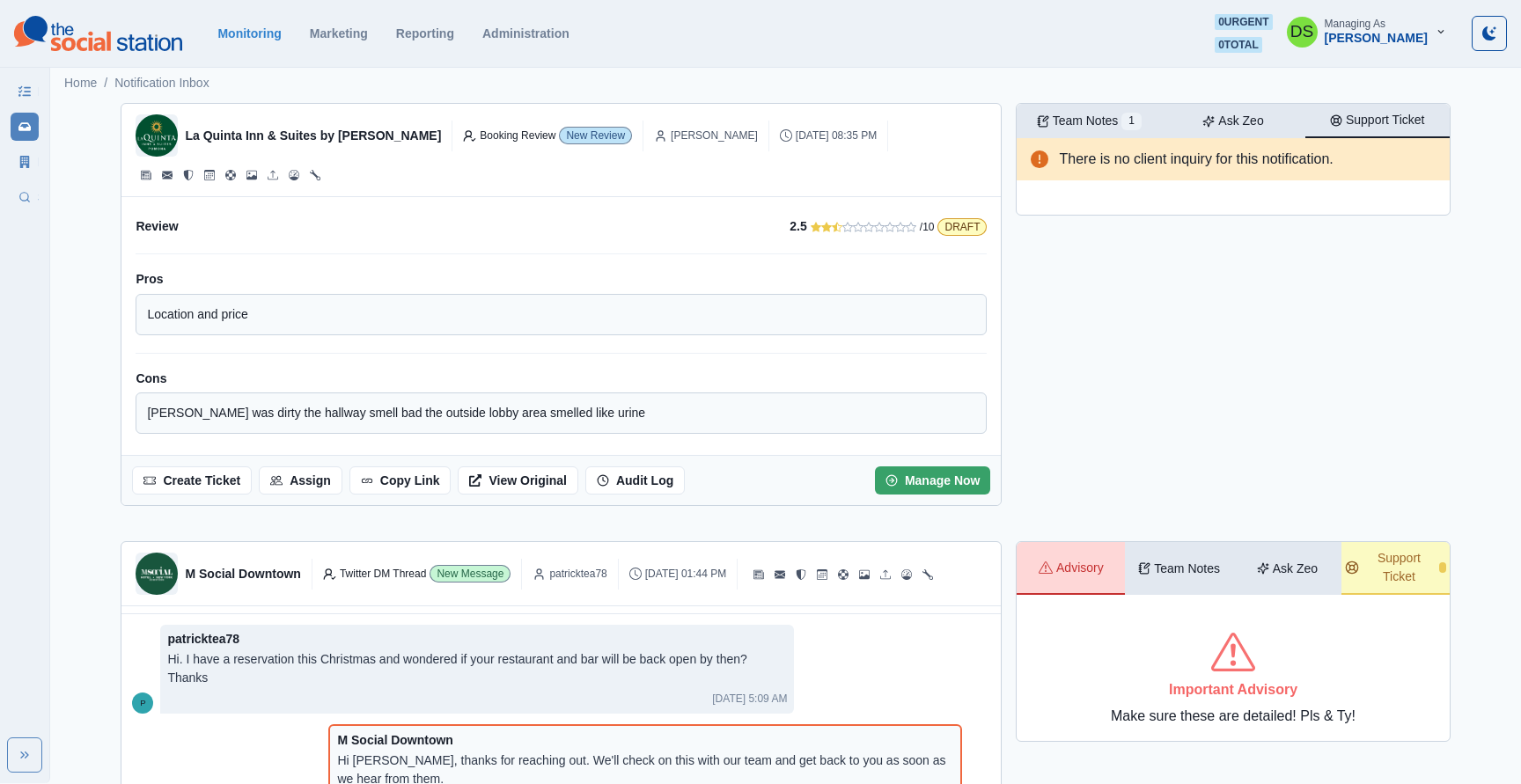
click at [1407, 126] on p "Support Ticket" at bounding box center [1385, 120] width 80 height 19
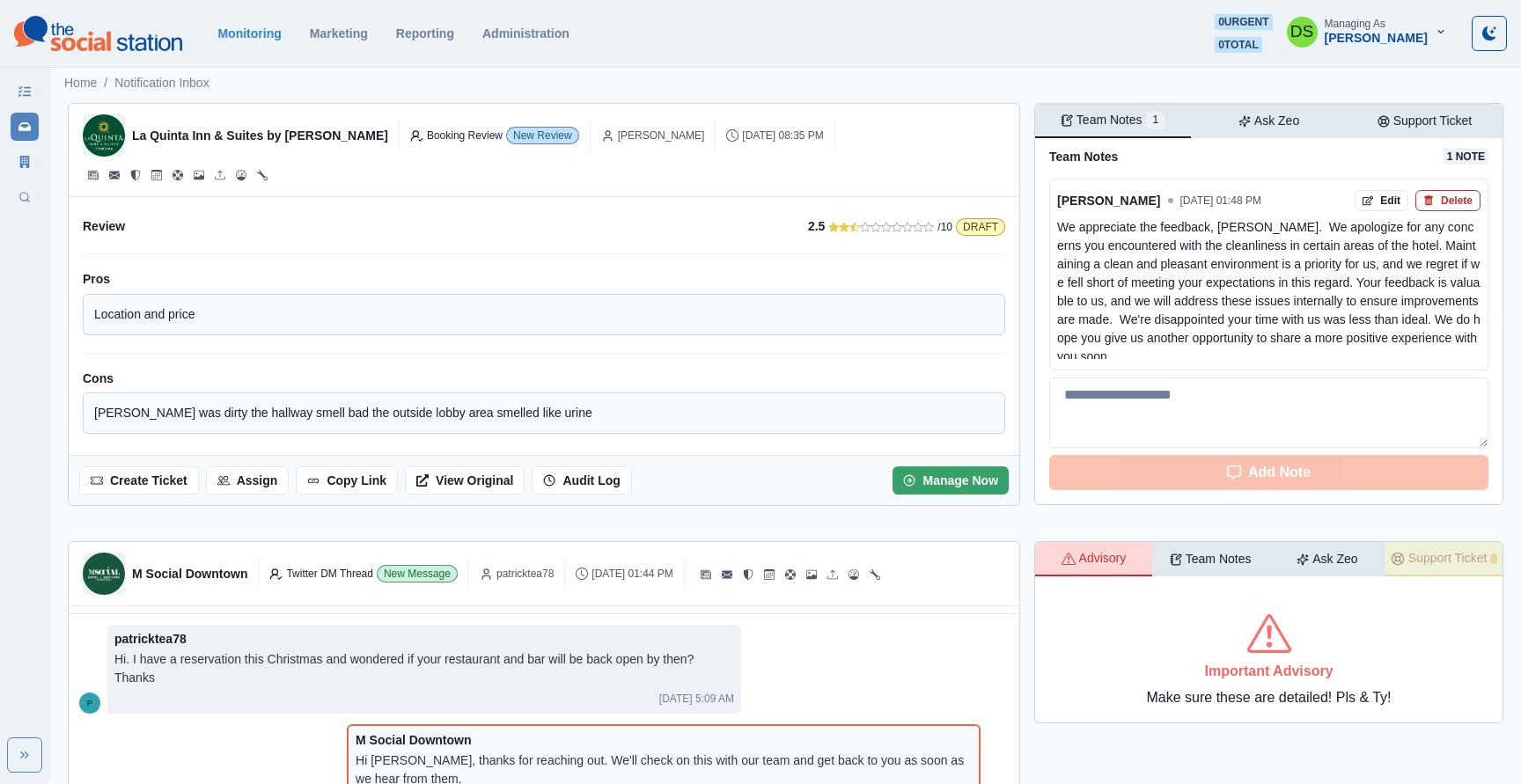
click at [1062, 118] on div "Team Notes 1" at bounding box center [1112, 120] width 105 height 19
click at [1267, 117] on p "Ask Zeo" at bounding box center [1276, 121] width 45 height 19
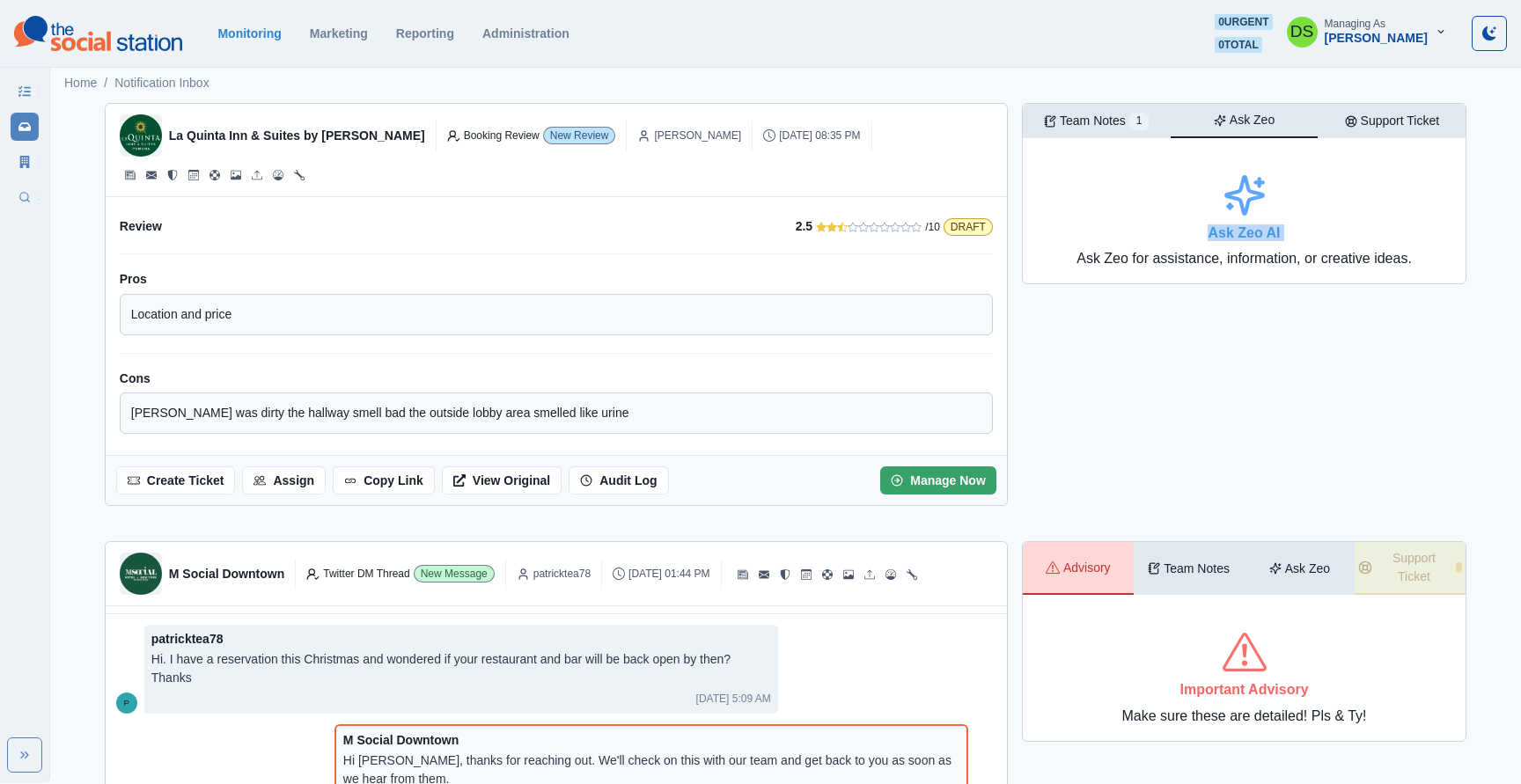
click at [1368, 117] on p "Support Ticket" at bounding box center [1400, 121] width 80 height 19
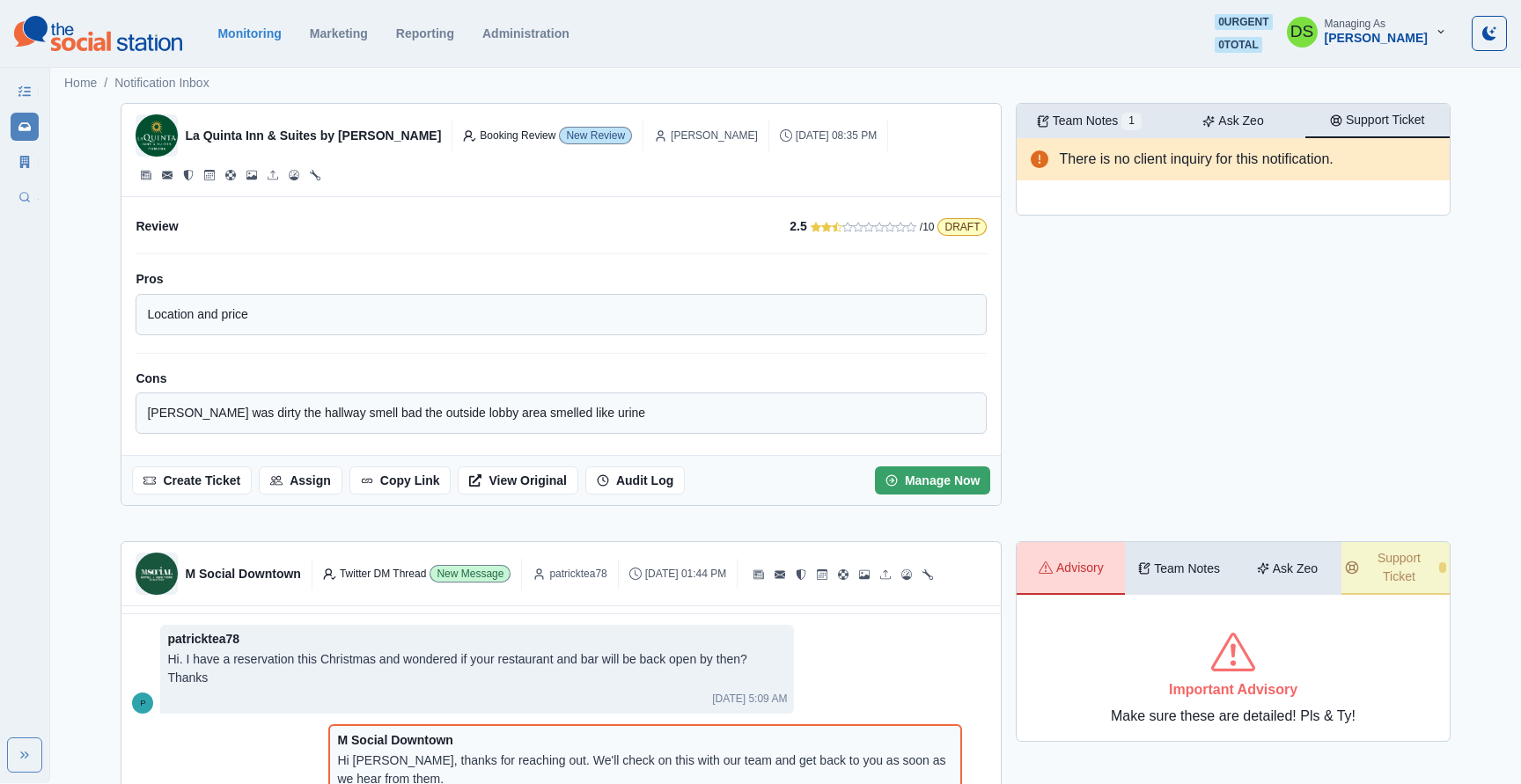
click at [1244, 117] on p "Ask Zeo" at bounding box center [1241, 121] width 45 height 19
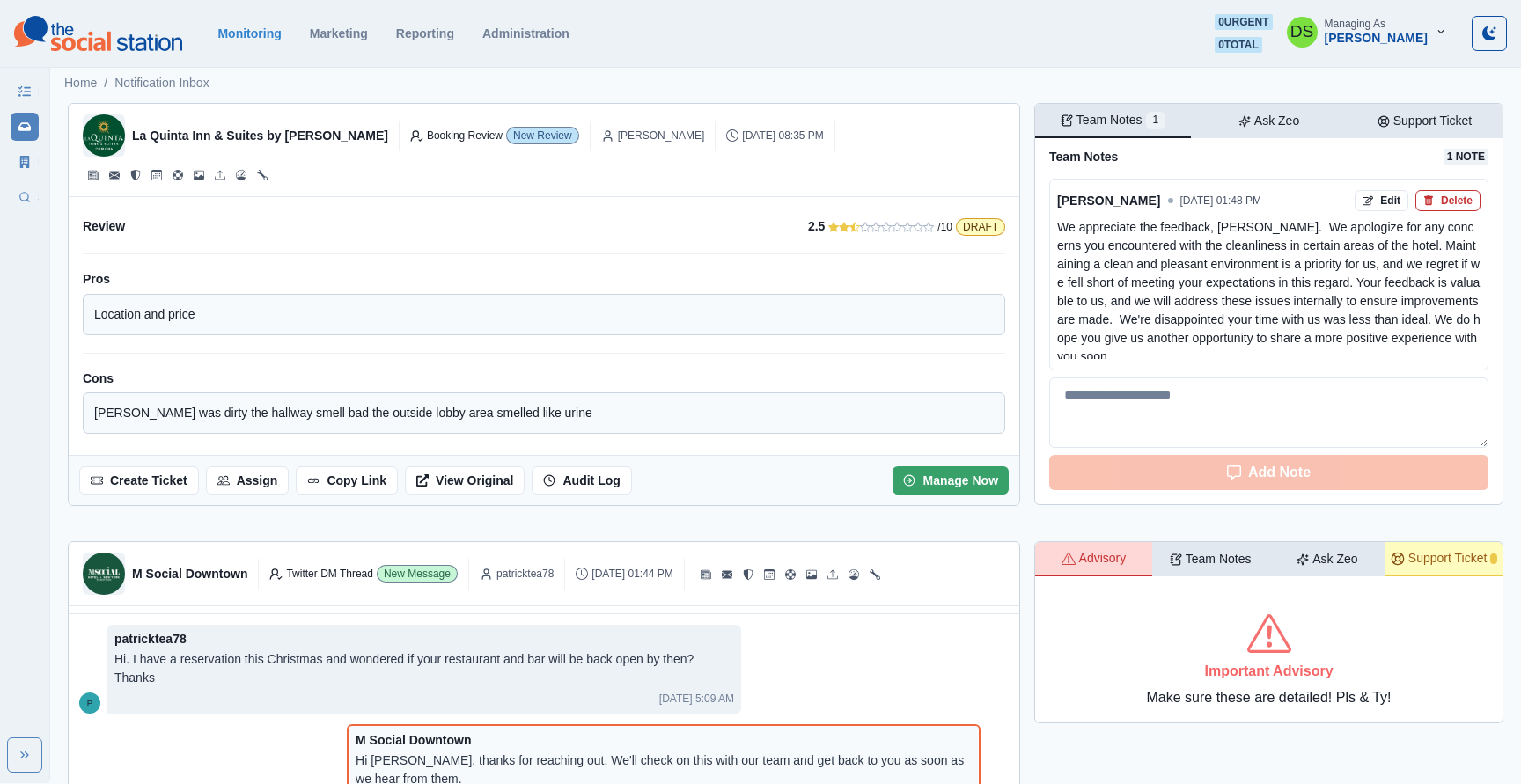
click at [1095, 117] on p "Team Notes" at bounding box center [1109, 120] width 66 height 19
click at [1320, 123] on div "Team Notes 1 Ask Zeo Support Ticket" at bounding box center [1268, 121] width 468 height 35
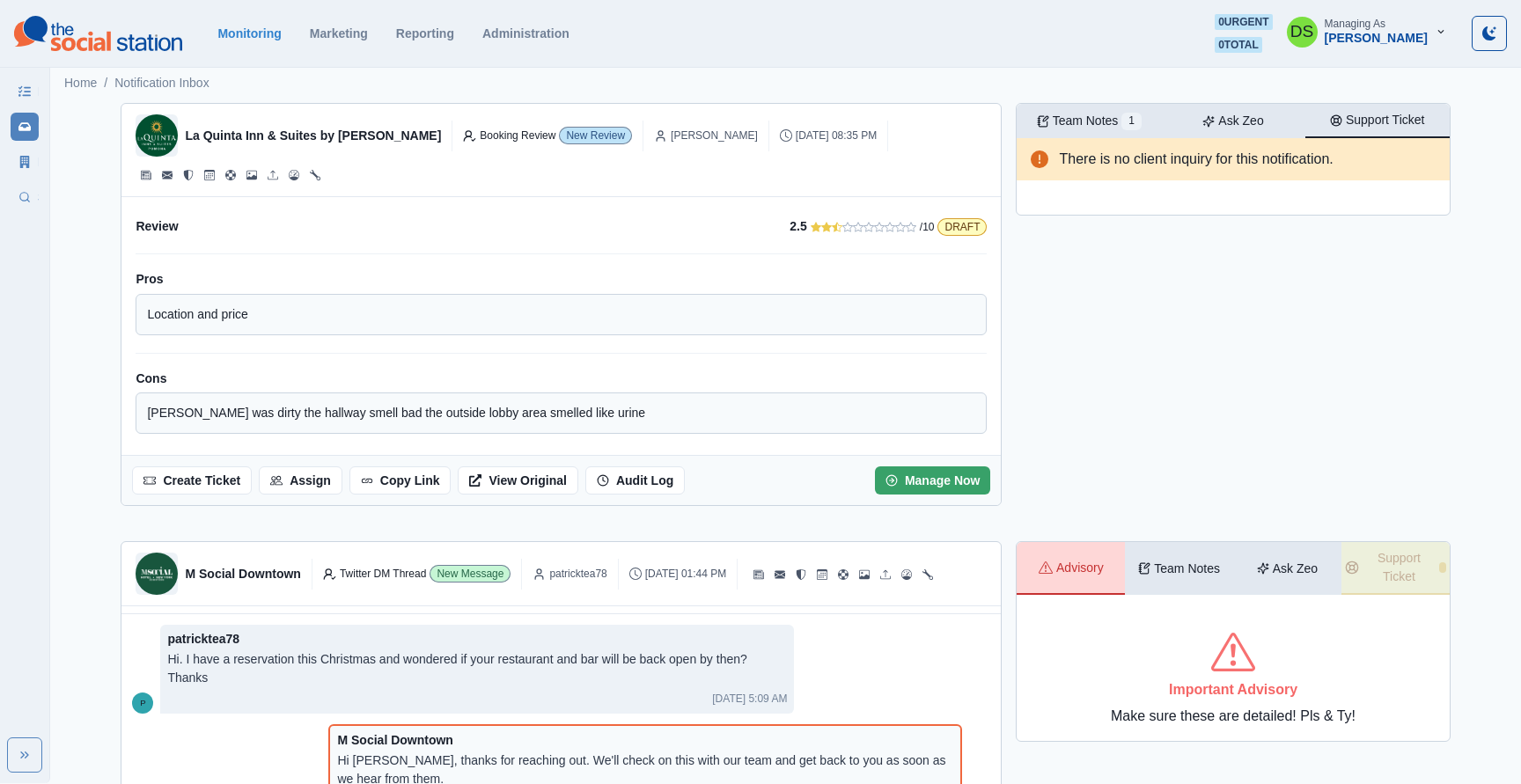
click at [1386, 123] on p "Support Ticket" at bounding box center [1385, 120] width 80 height 19
click at [1230, 123] on p "Ask Zeo" at bounding box center [1241, 121] width 45 height 19
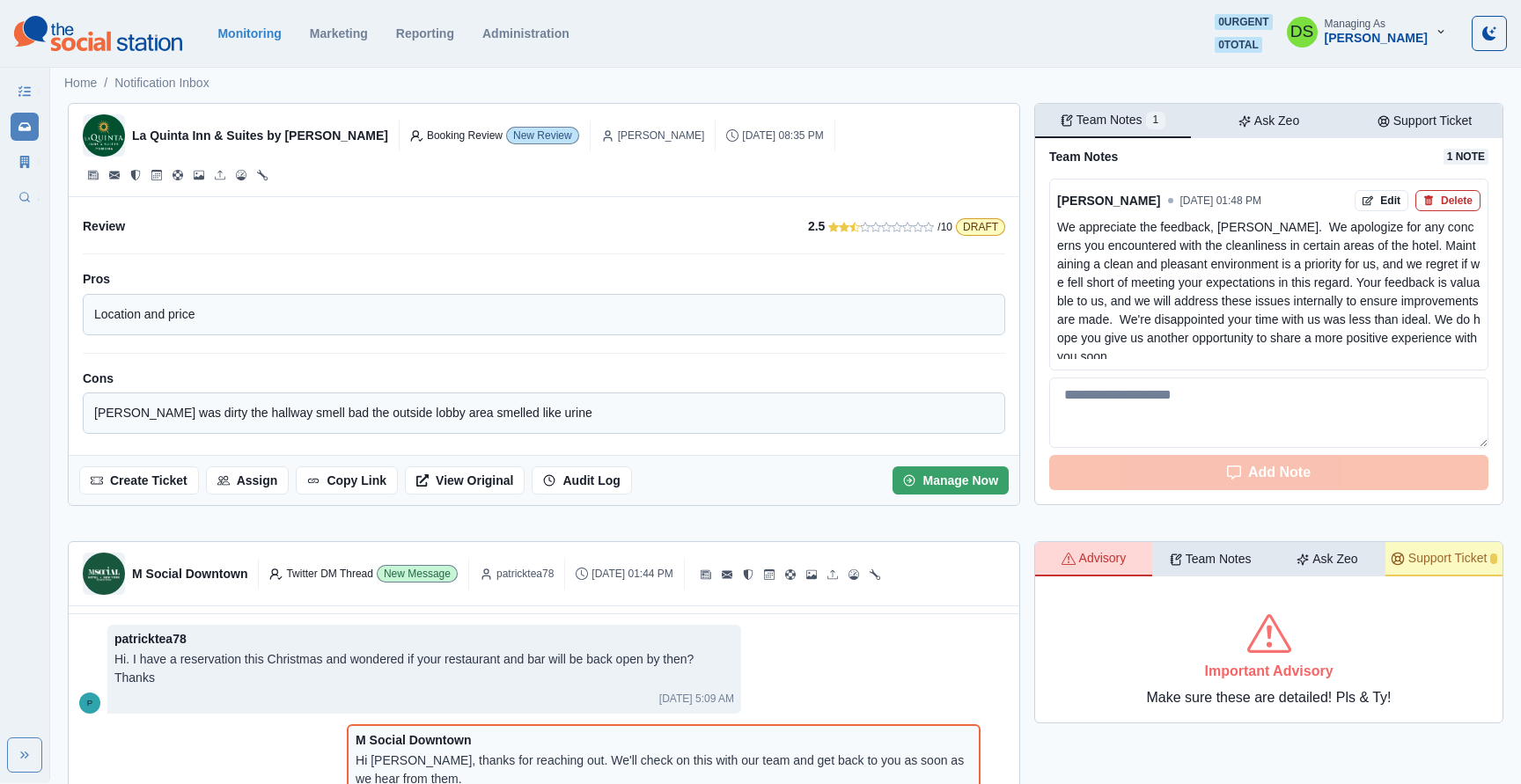
click at [1108, 123] on p "Team Notes" at bounding box center [1109, 120] width 66 height 19
click at [1337, 137] on div "Team Notes 1 Ask Zeo Support Ticket" at bounding box center [1268, 121] width 468 height 35
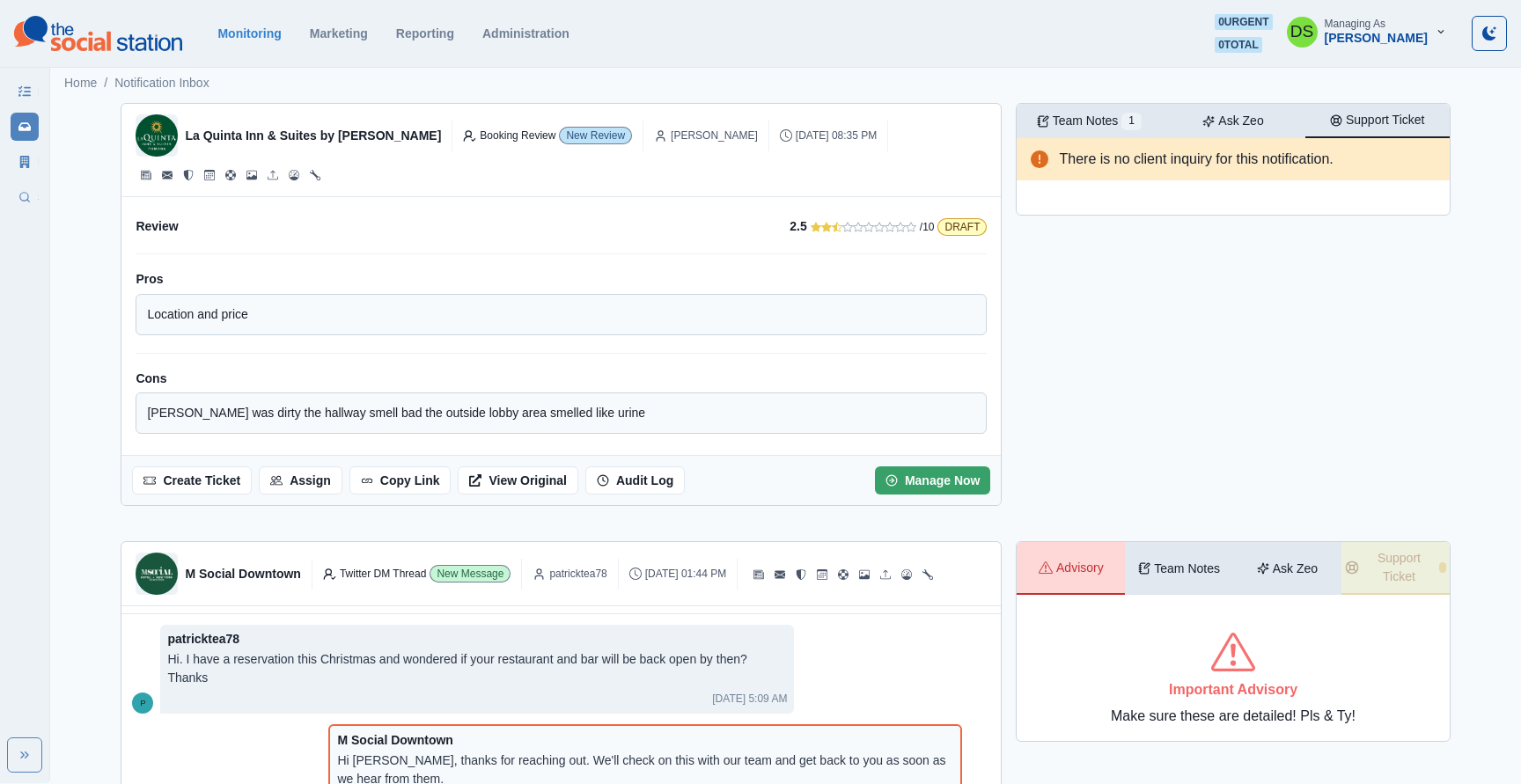
click at [1385, 123] on p "Support Ticket" at bounding box center [1385, 120] width 80 height 19
click at [1237, 122] on p "Ask Zeo" at bounding box center [1241, 121] width 45 height 19
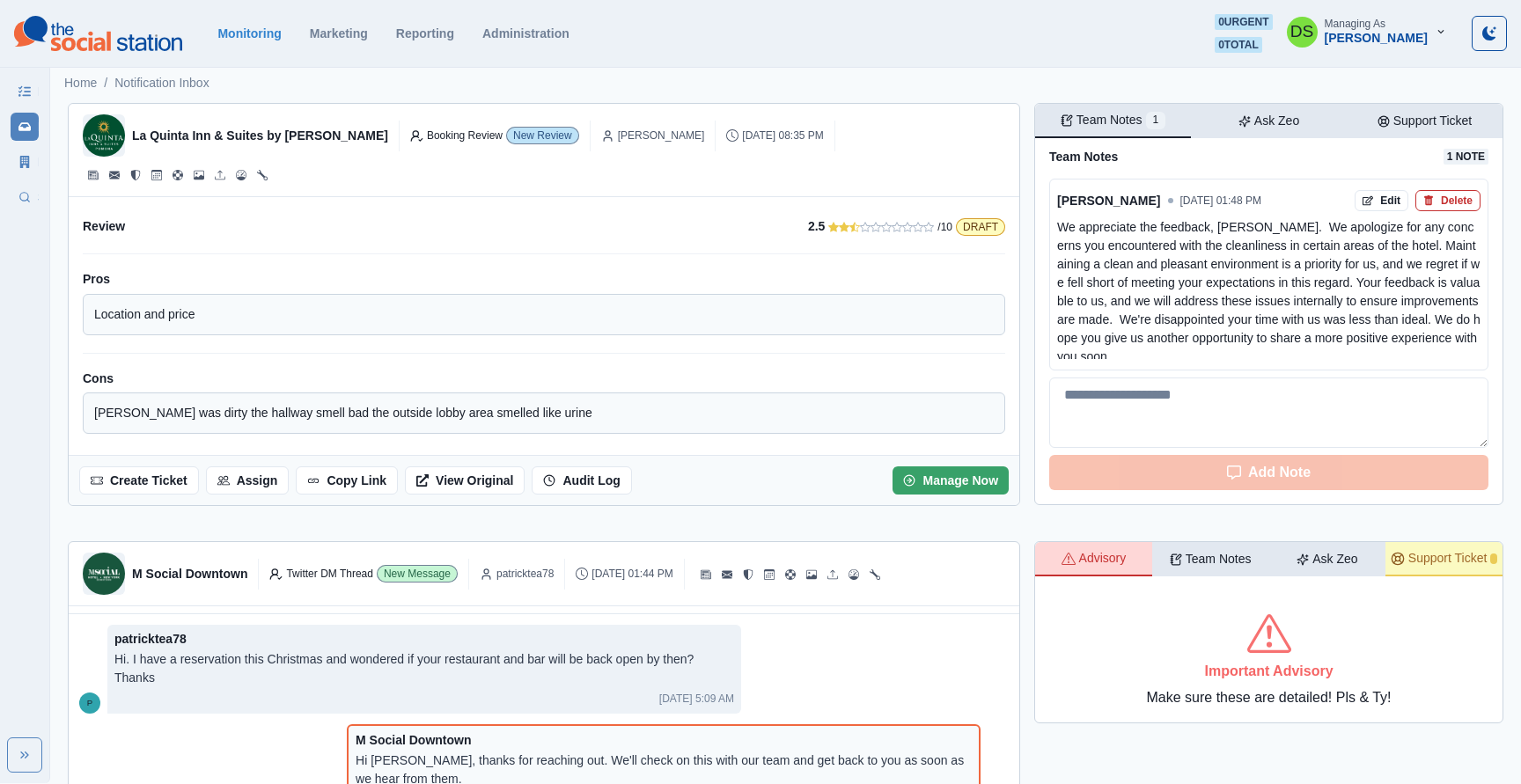
click at [1068, 122] on div "Team Notes 1" at bounding box center [1112, 120] width 105 height 19
click at [17, 161] on link "By Client" at bounding box center [24, 162] width 28 height 28
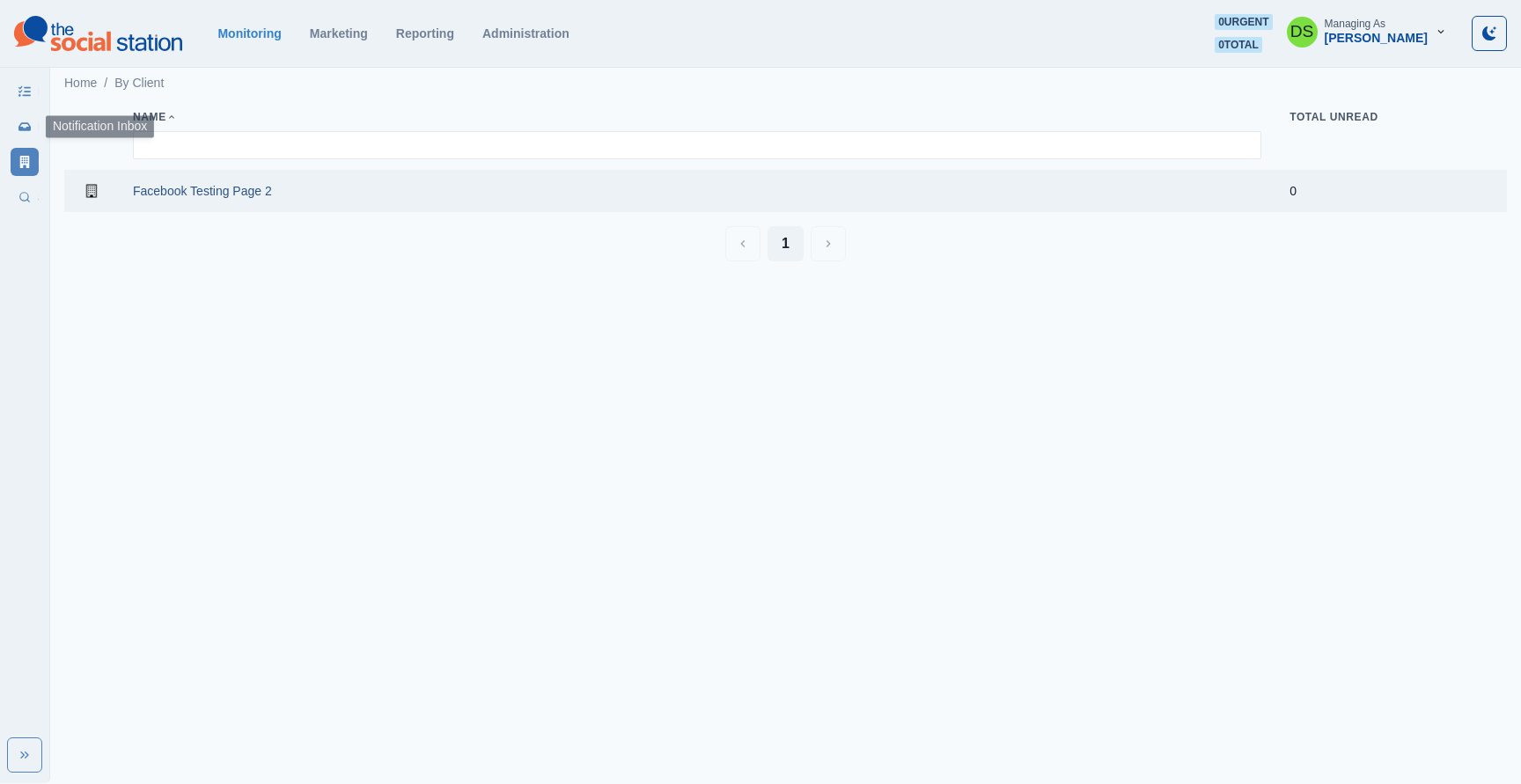
click at [20, 126] on icon at bounding box center [24, 126] width 12 height 7
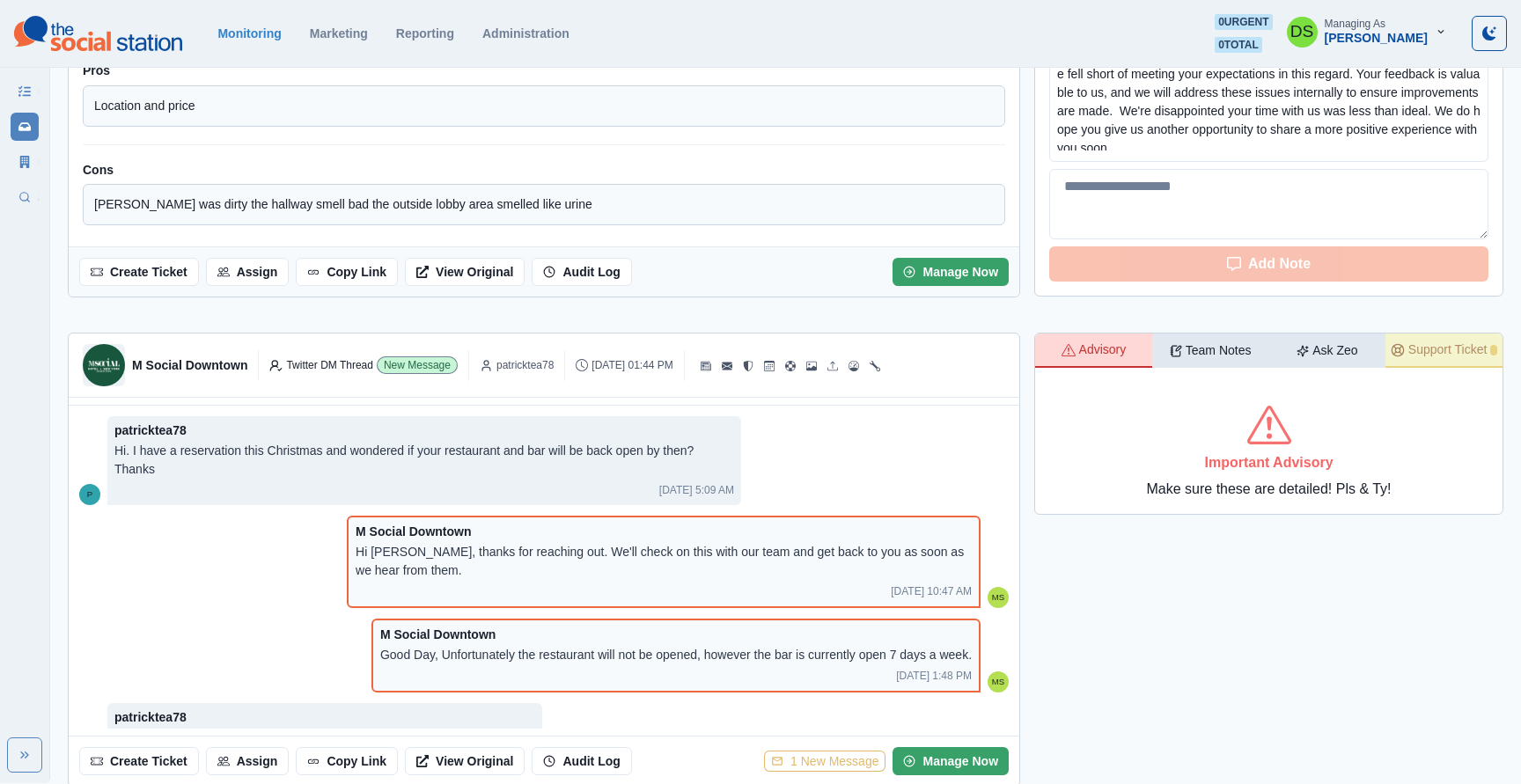
scroll to position [282, 0]
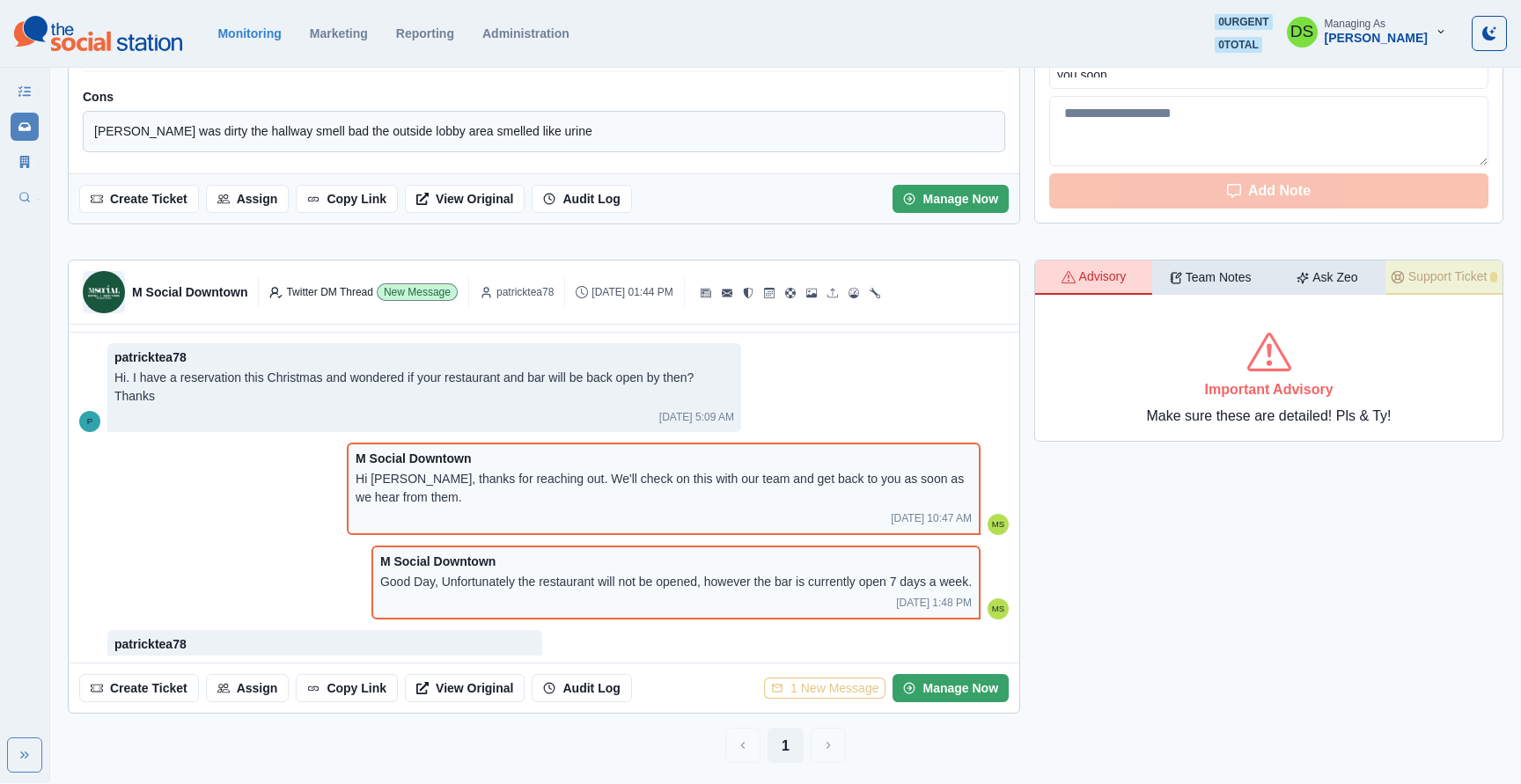
click at [1204, 287] on p "Team Notes" at bounding box center [1218, 277] width 66 height 19
click at [1092, 286] on p "Advisory" at bounding box center [1102, 276] width 48 height 19
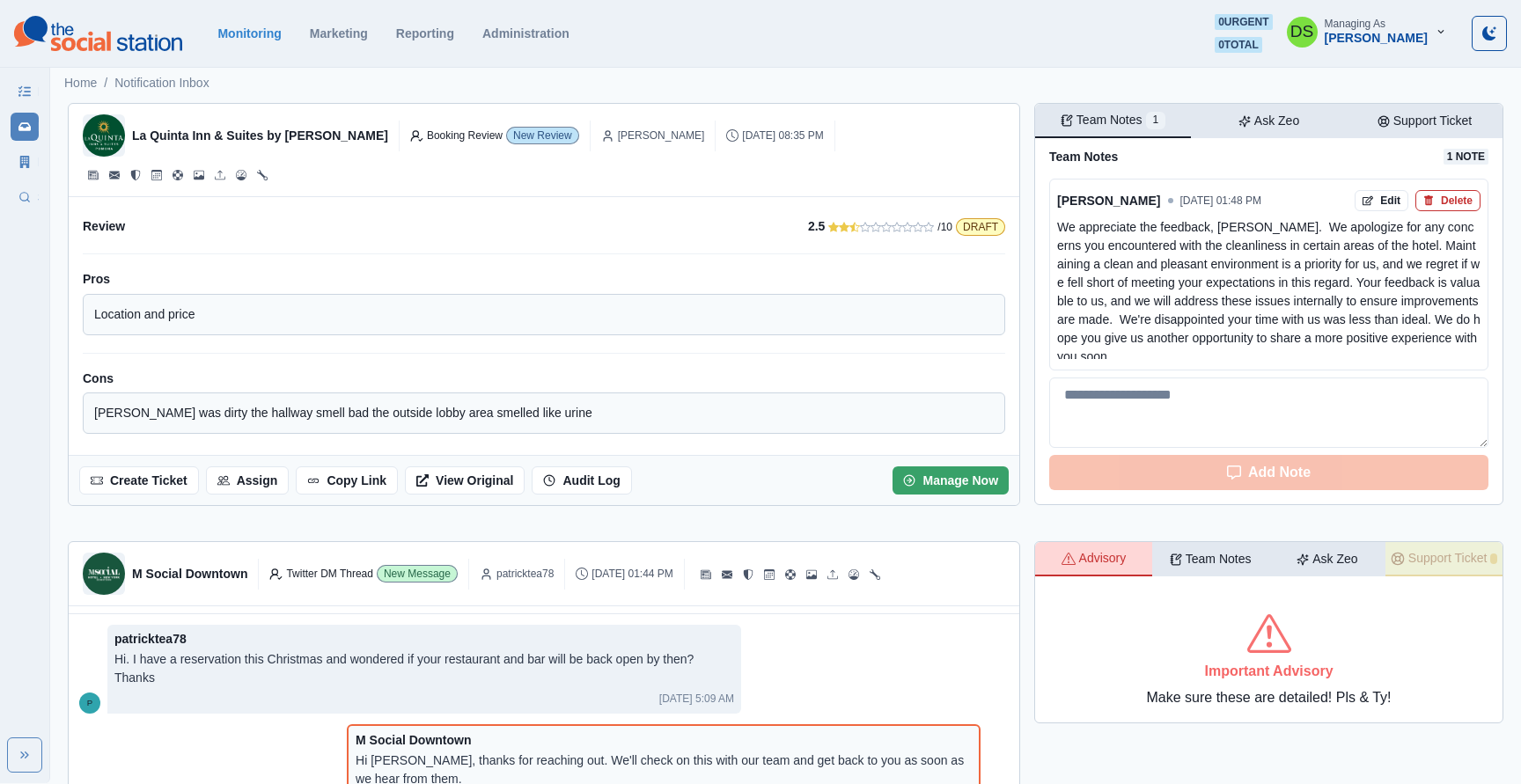
scroll to position [7, 0]
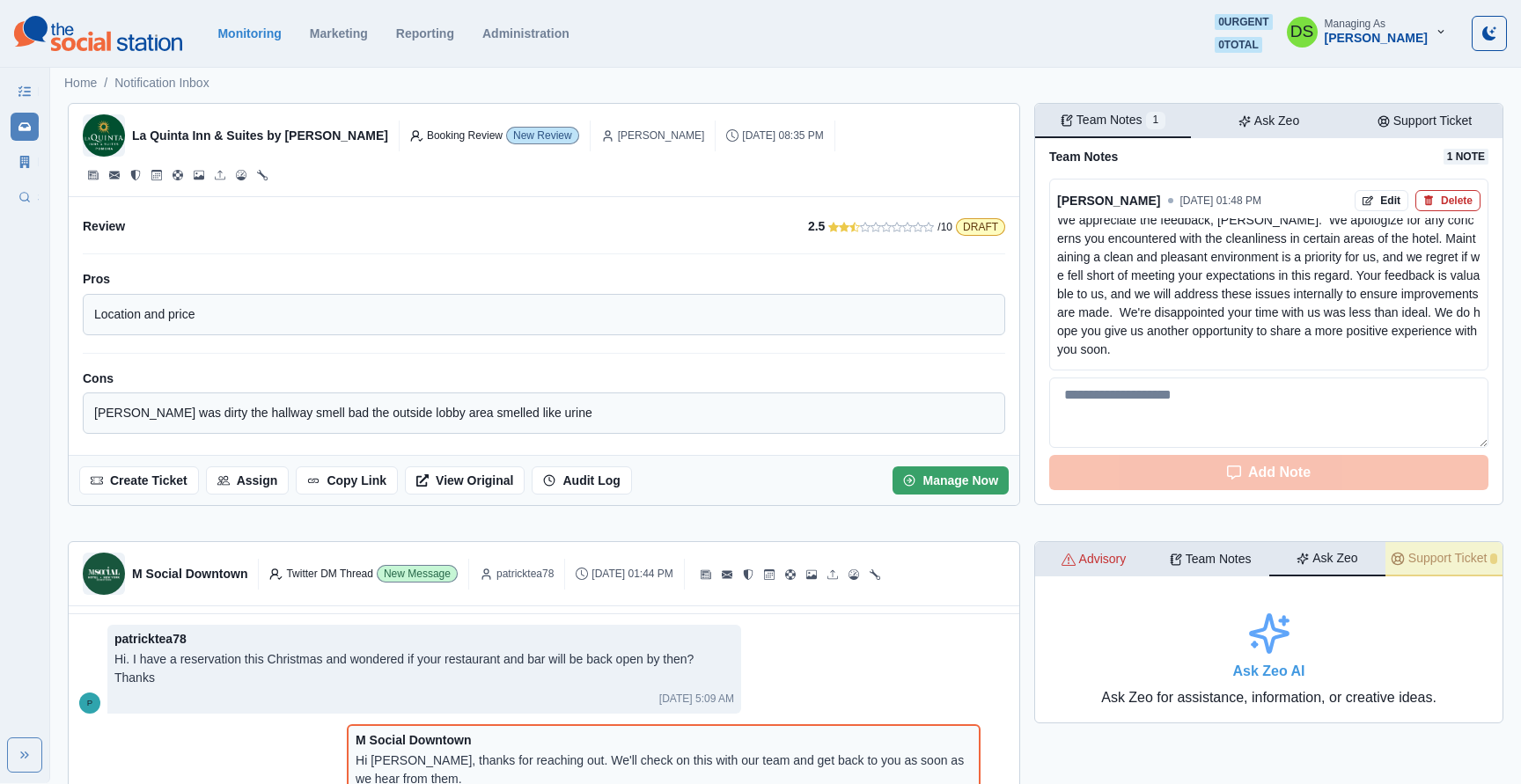
click at [1309, 562] on div "Ask Zeo" at bounding box center [1326, 558] width 61 height 19
click at [1262, 121] on p "Ask Zeo" at bounding box center [1276, 121] width 45 height 19
click at [1141, 119] on div "Team Notes 1" at bounding box center [1112, 120] width 105 height 19
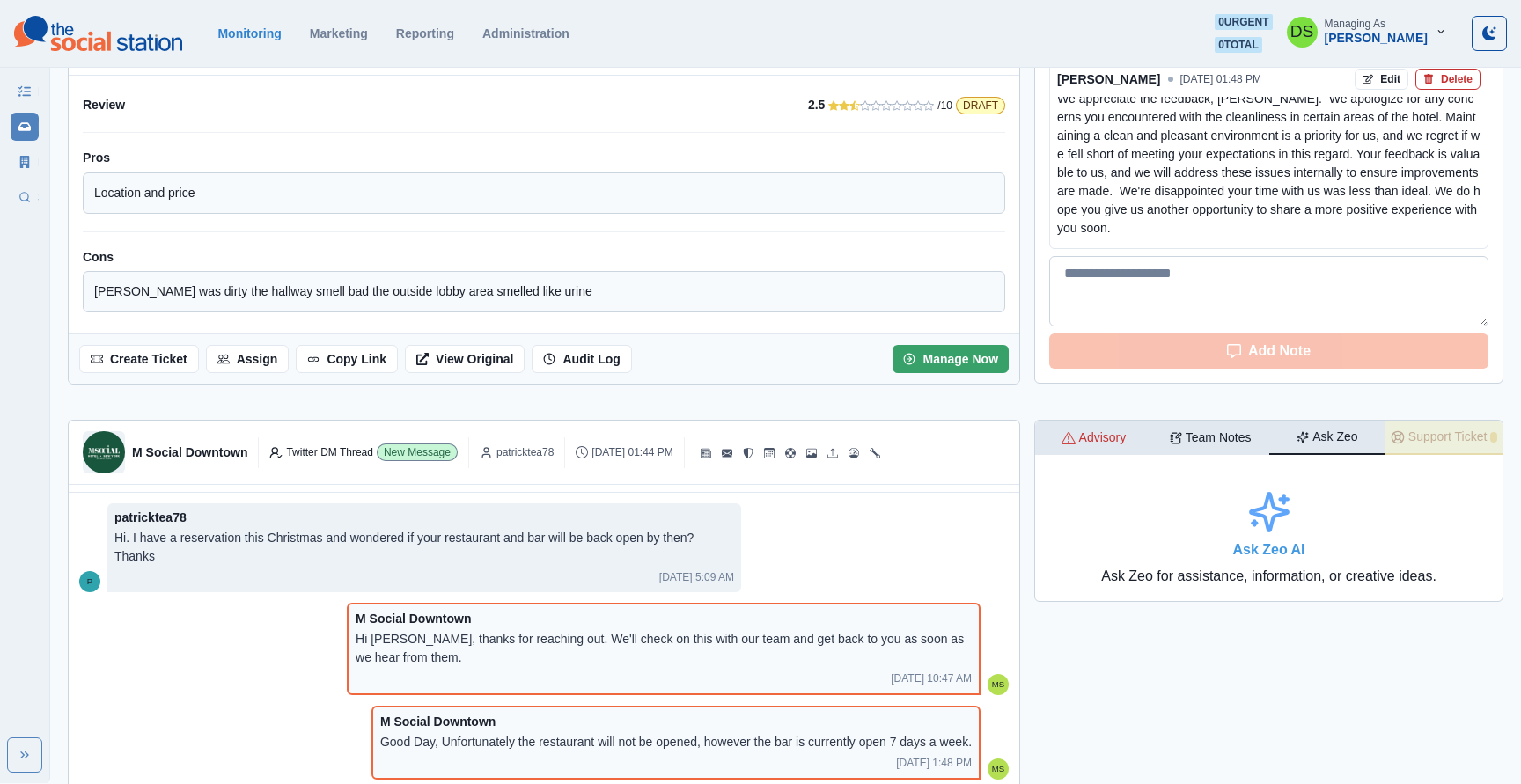
scroll to position [133, 0]
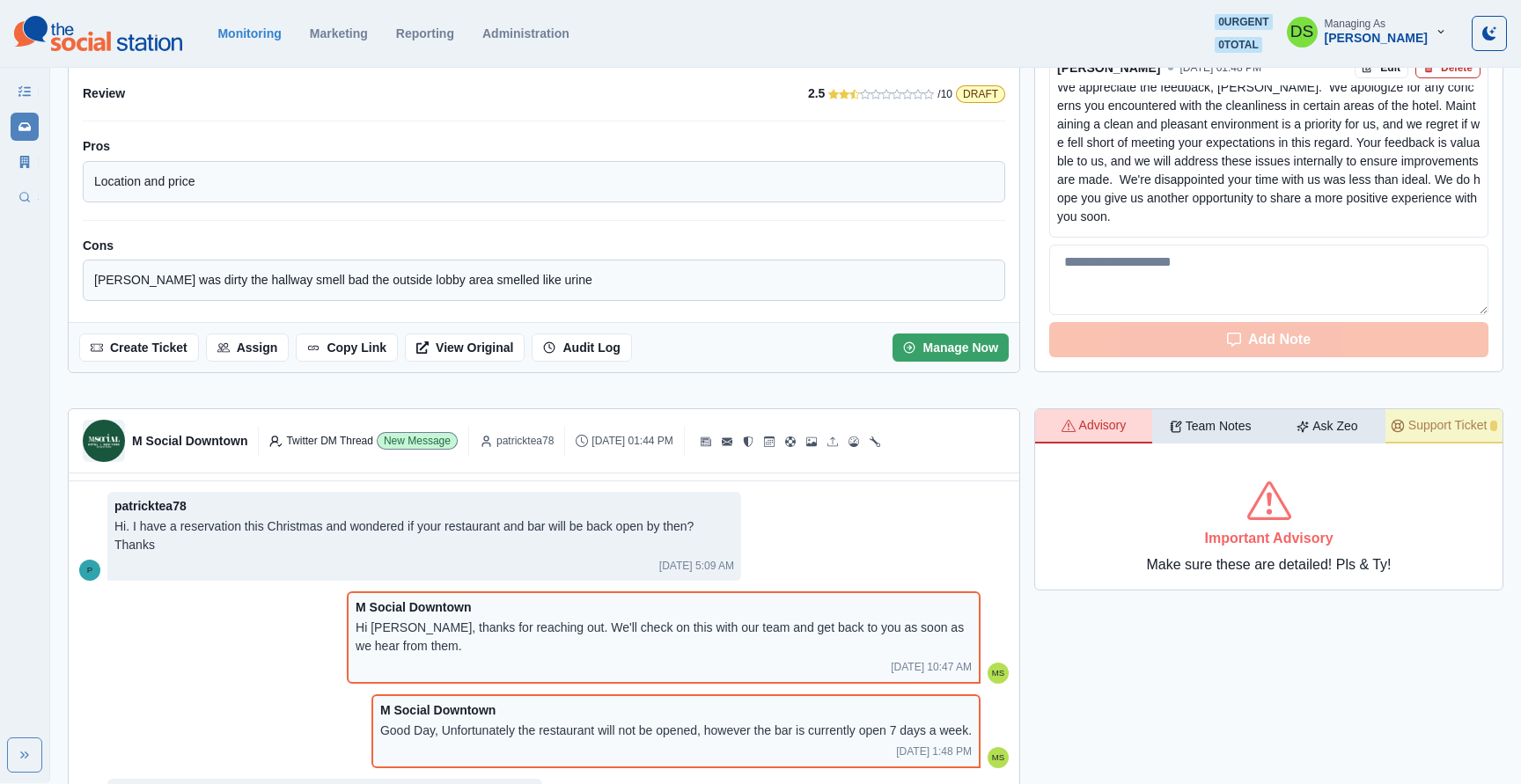
click at [1081, 435] on p "Advisory" at bounding box center [1102, 425] width 48 height 19
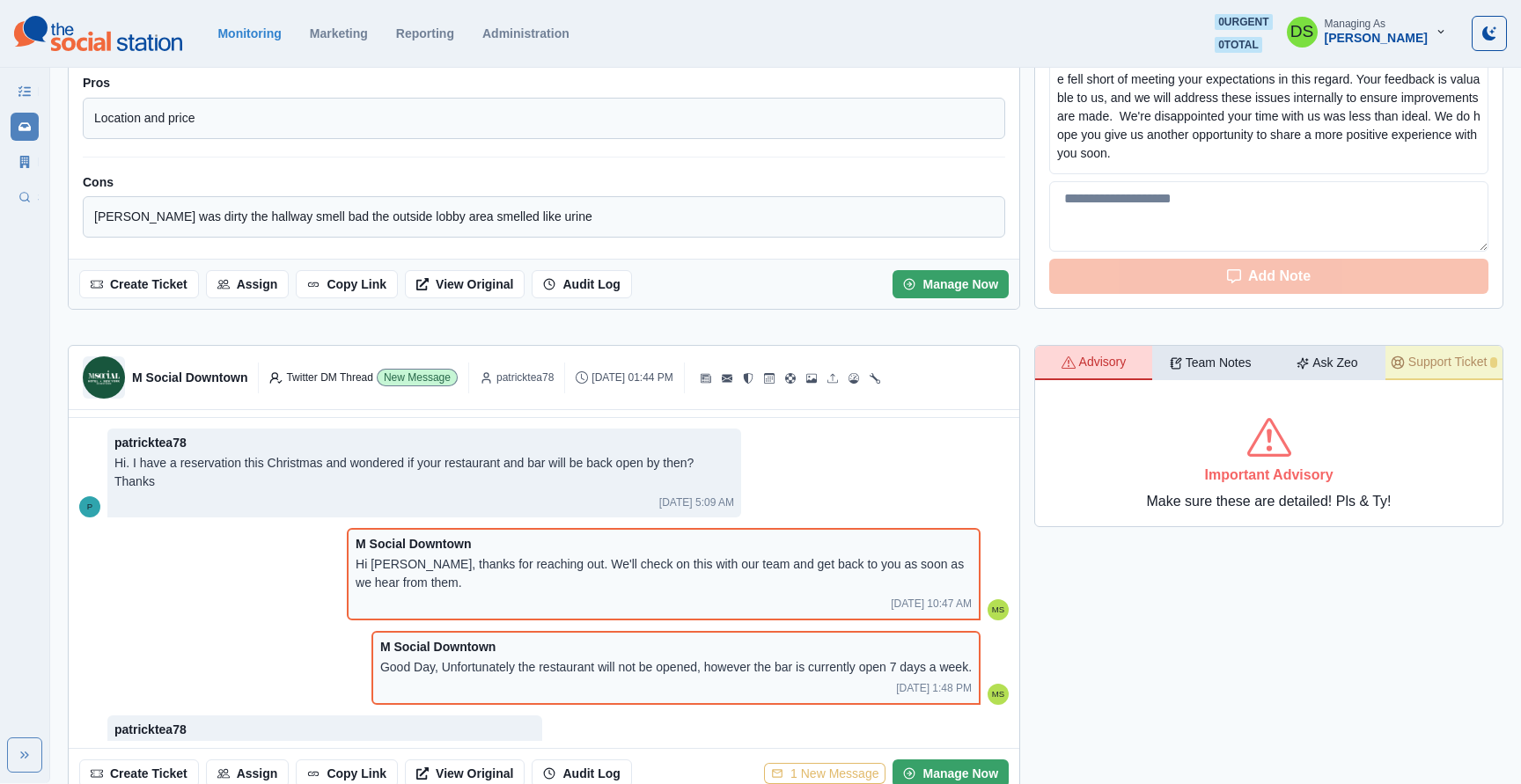
scroll to position [0, 0]
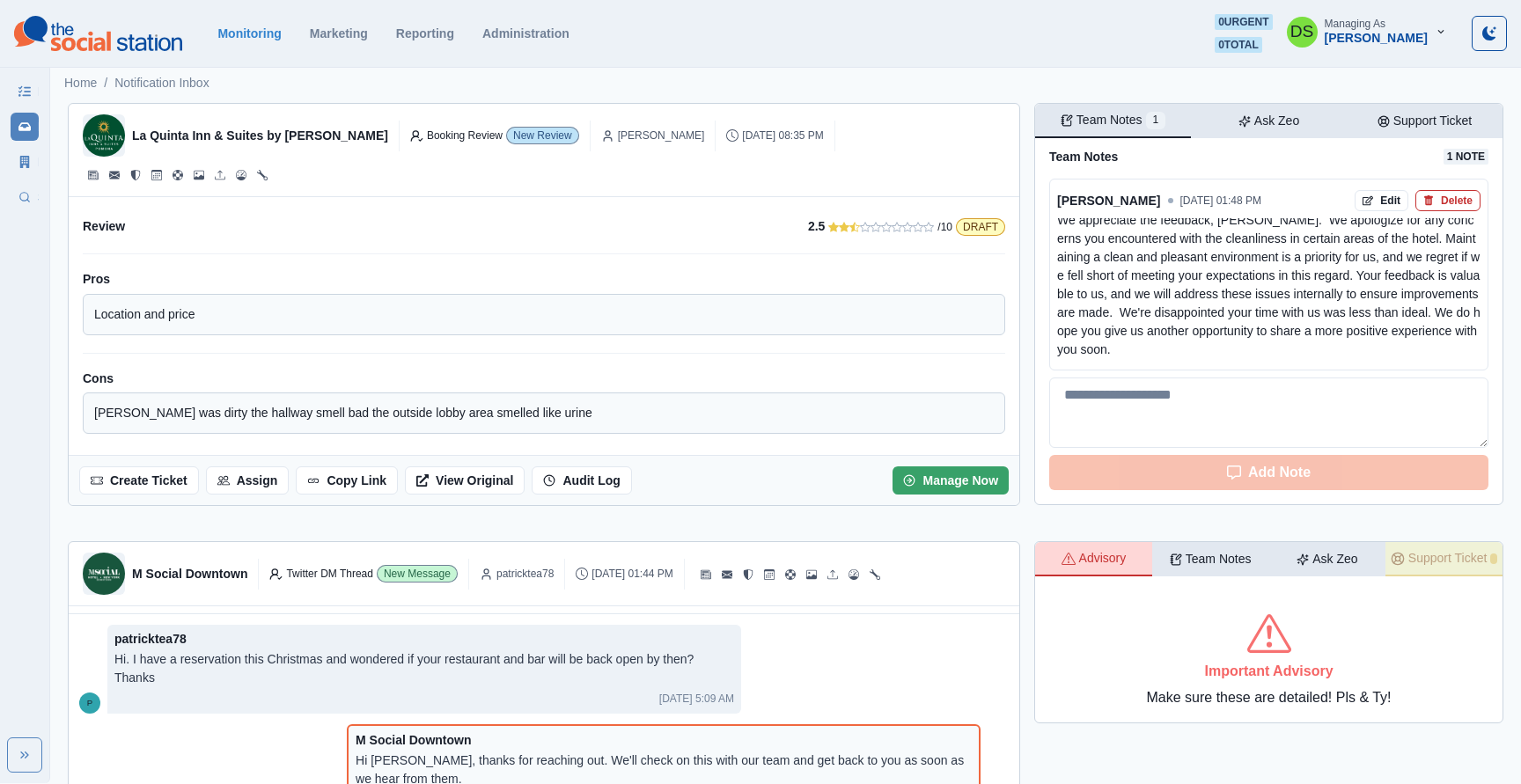
click at [900, 146] on div "La Quinta Inn & Suites by [PERSON_NAME] Booking Review New Review [PERSON_NAME]…" at bounding box center [544, 150] width 936 height 79
click at [21, 162] on icon at bounding box center [25, 161] width 9 height 12
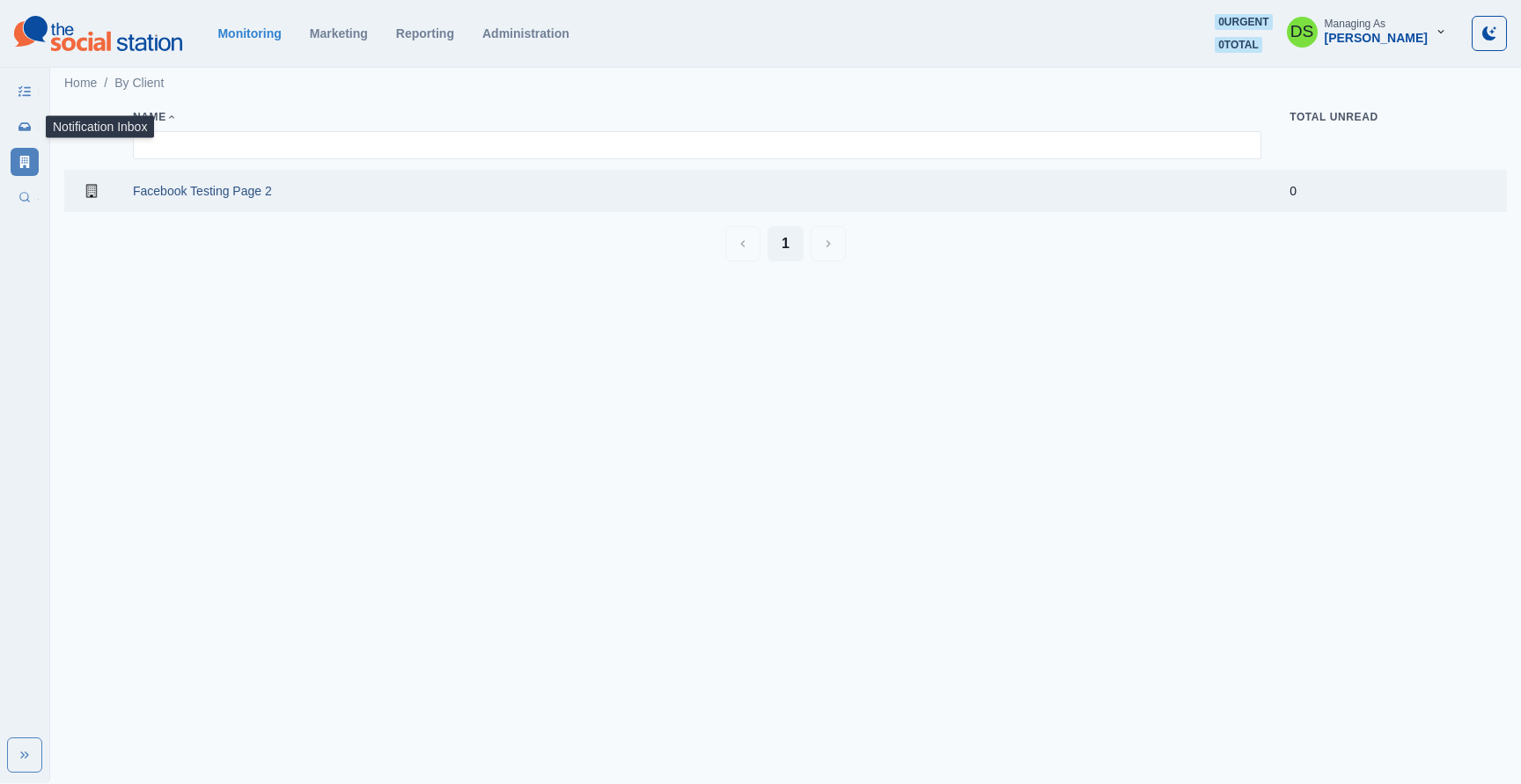
click at [27, 123] on icon at bounding box center [24, 126] width 12 height 12
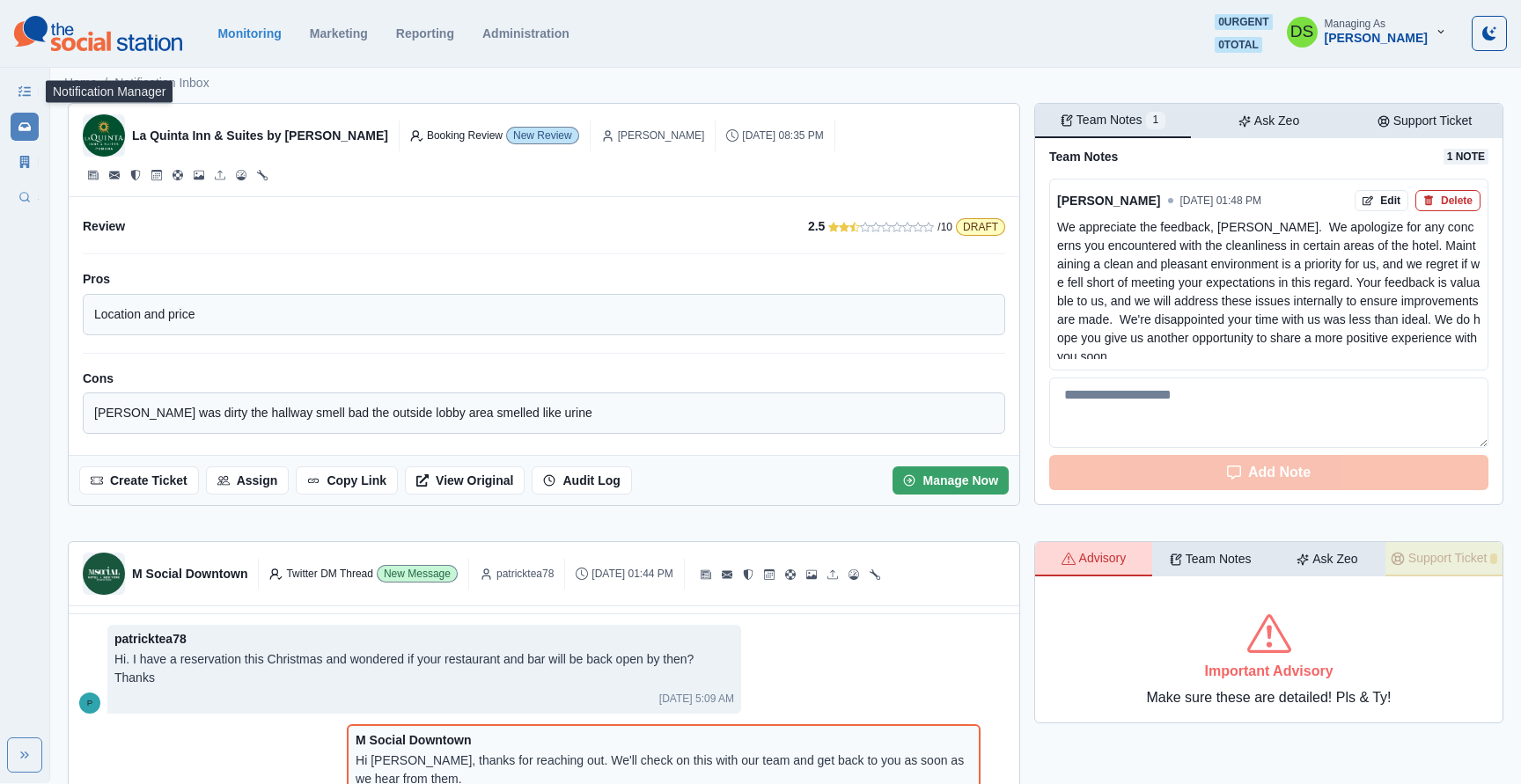
click at [23, 94] on icon at bounding box center [24, 91] width 12 height 10
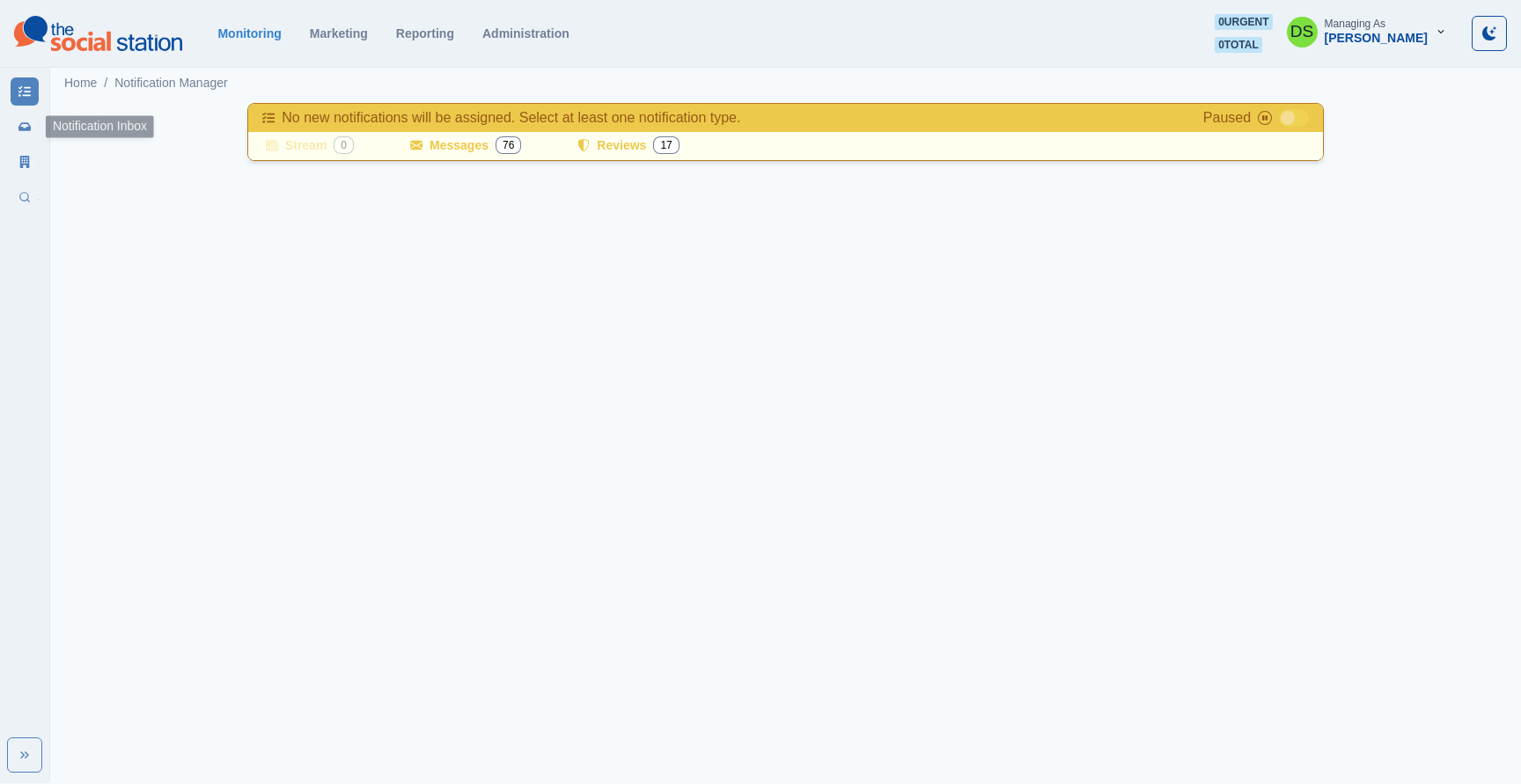
click at [14, 134] on link "Notification Inbox" at bounding box center [24, 126] width 28 height 28
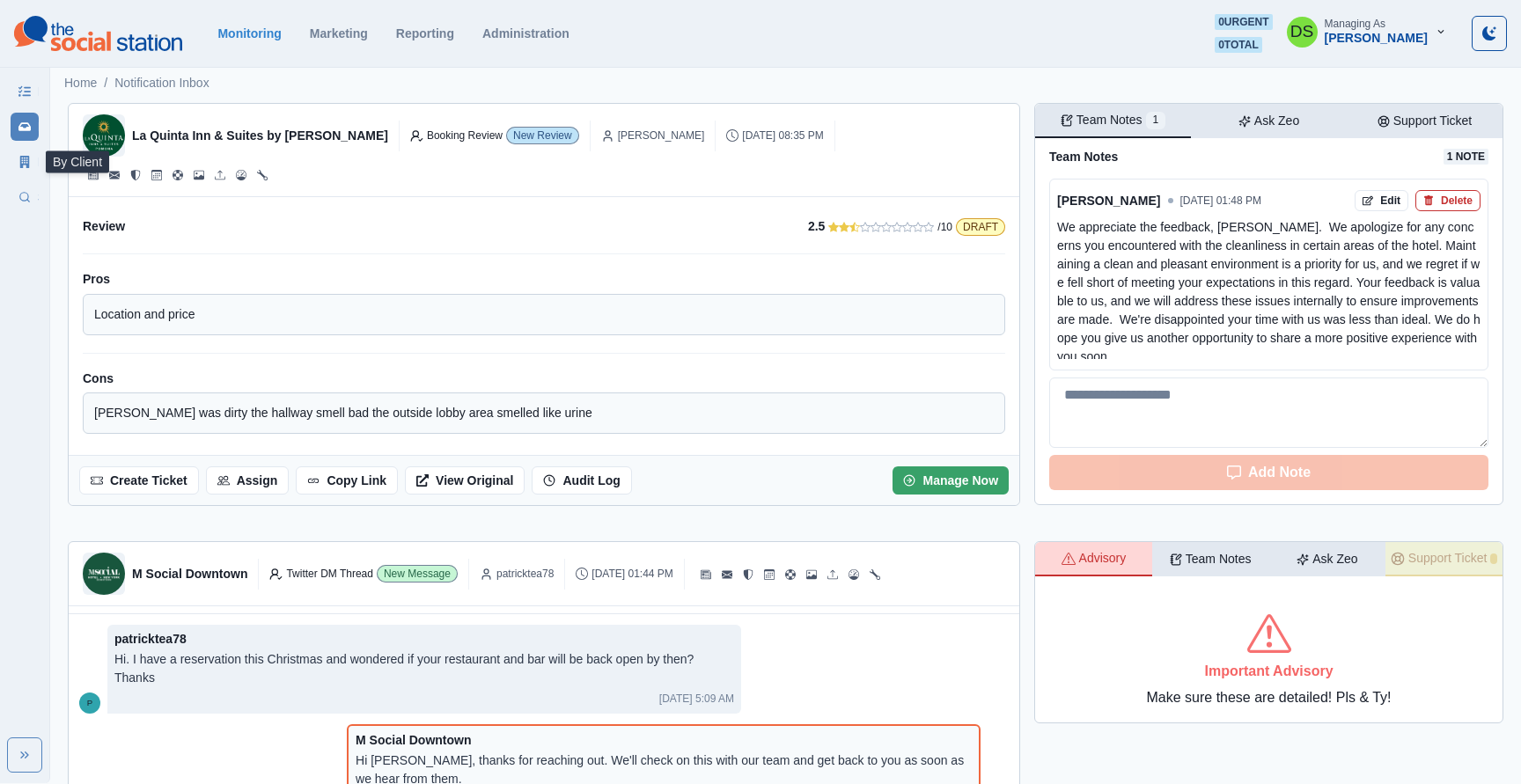
click at [21, 164] on icon at bounding box center [25, 161] width 9 height 12
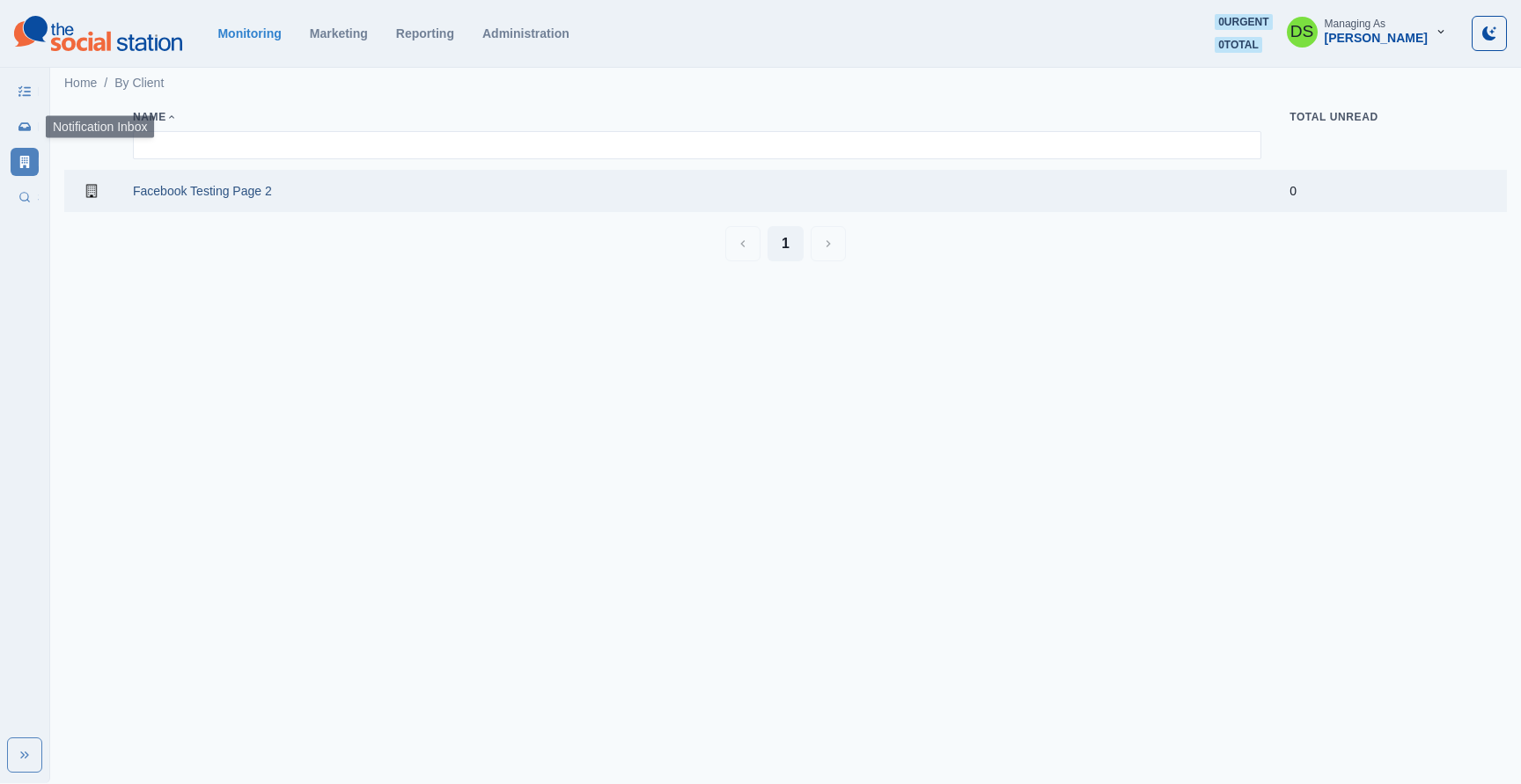
click at [22, 130] on icon at bounding box center [24, 126] width 12 height 12
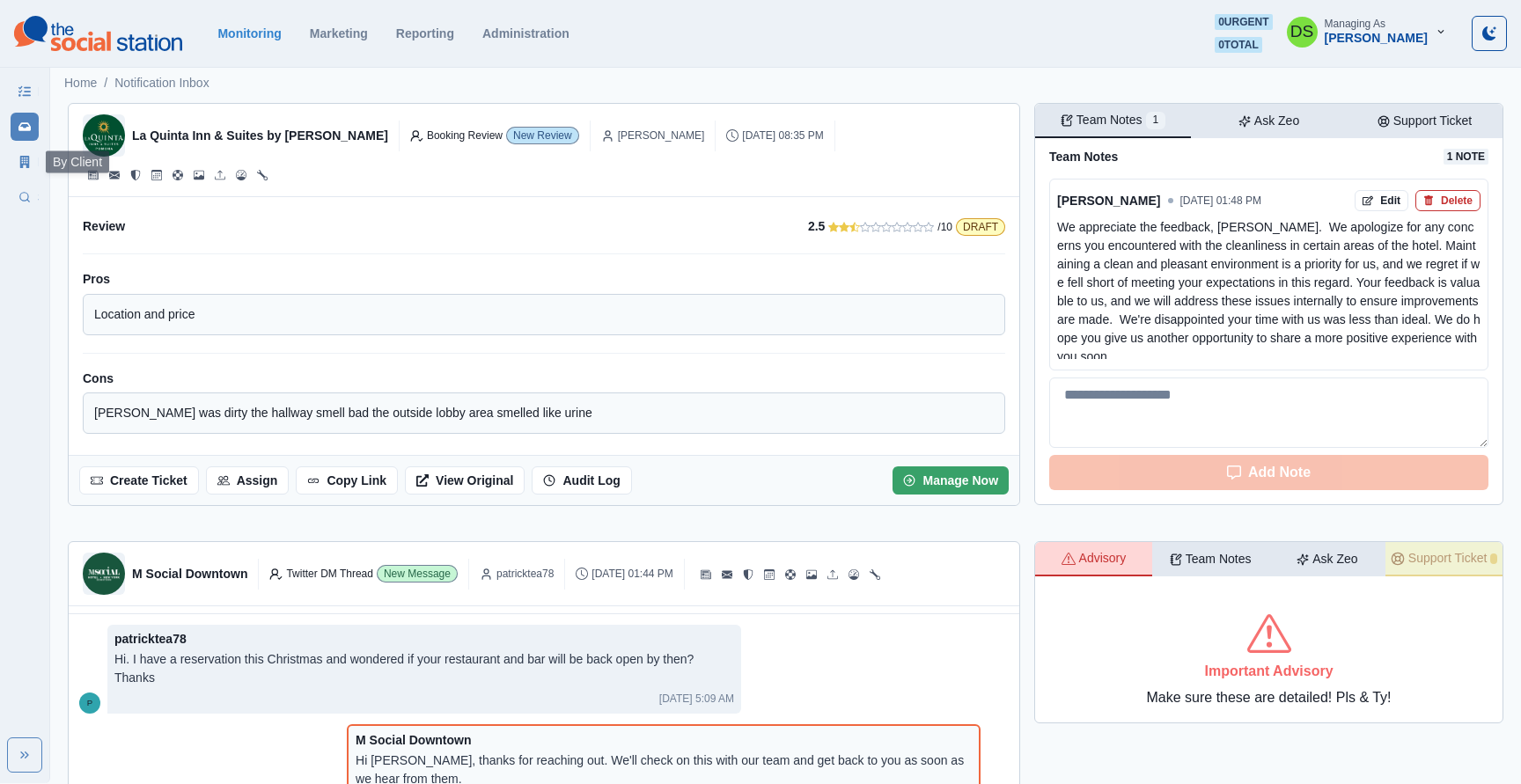
click at [22, 167] on icon at bounding box center [25, 161] width 9 height 12
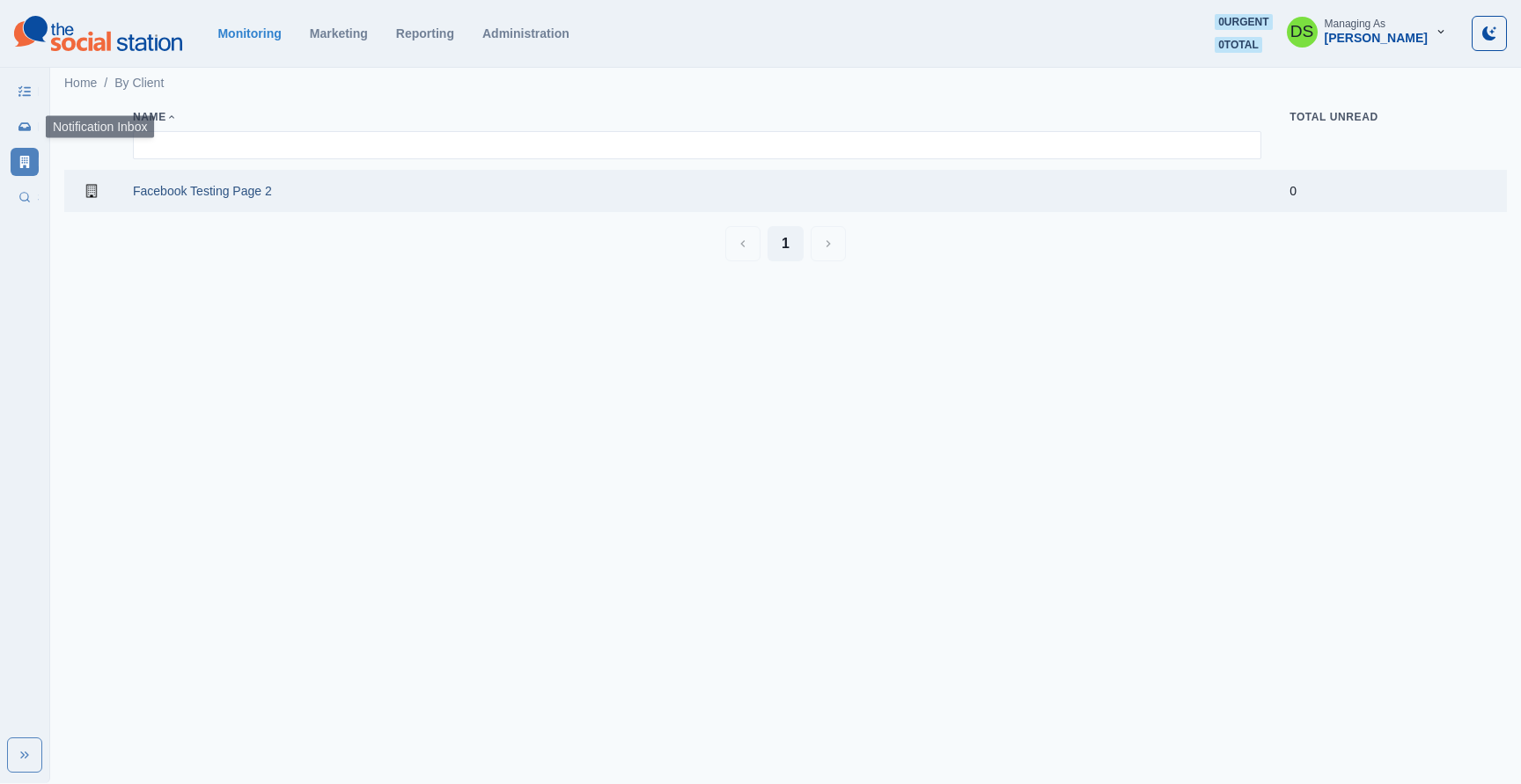
click at [22, 129] on icon at bounding box center [24, 126] width 12 height 7
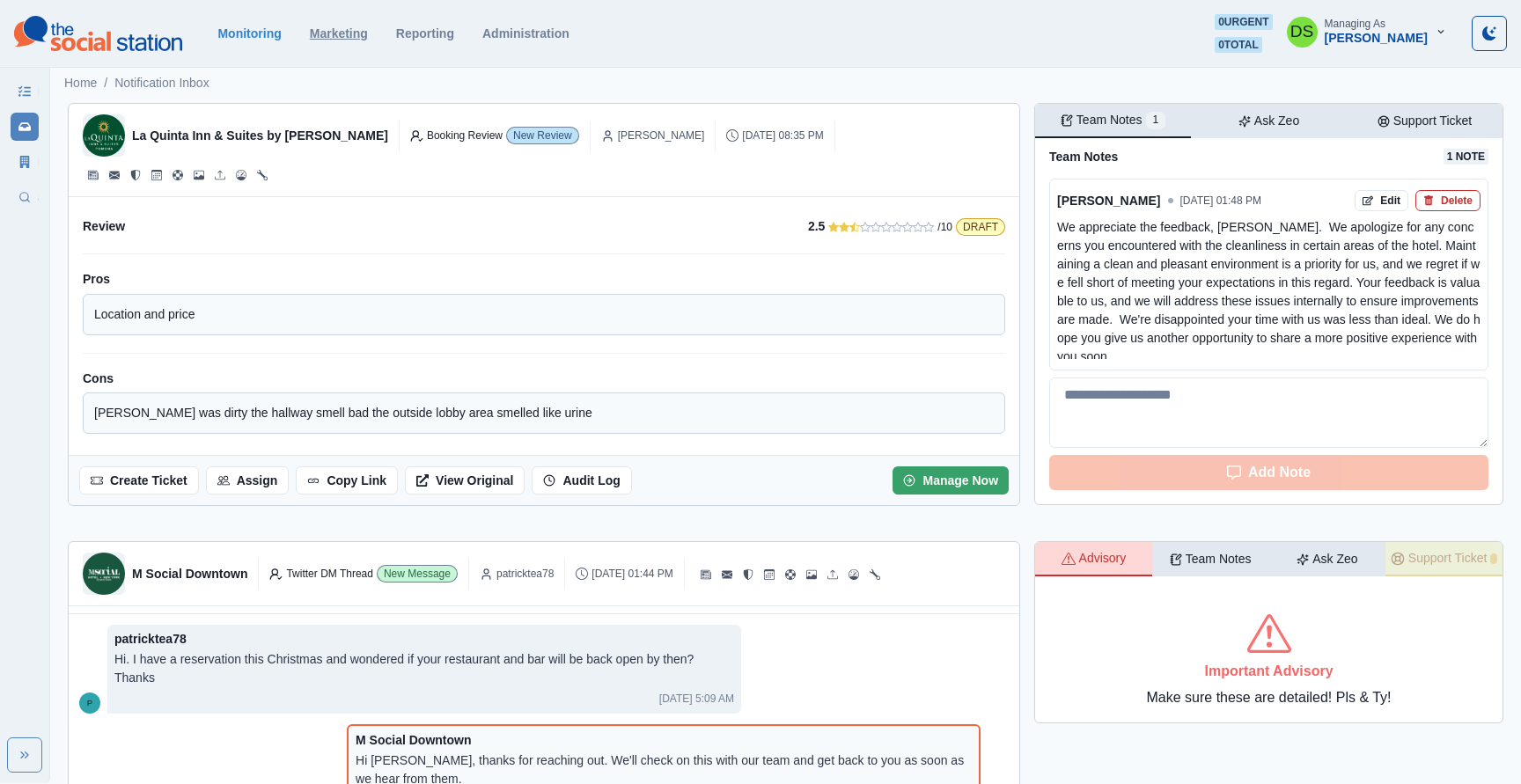
click at [321, 33] on link "Marketing" at bounding box center [339, 33] width 58 height 14
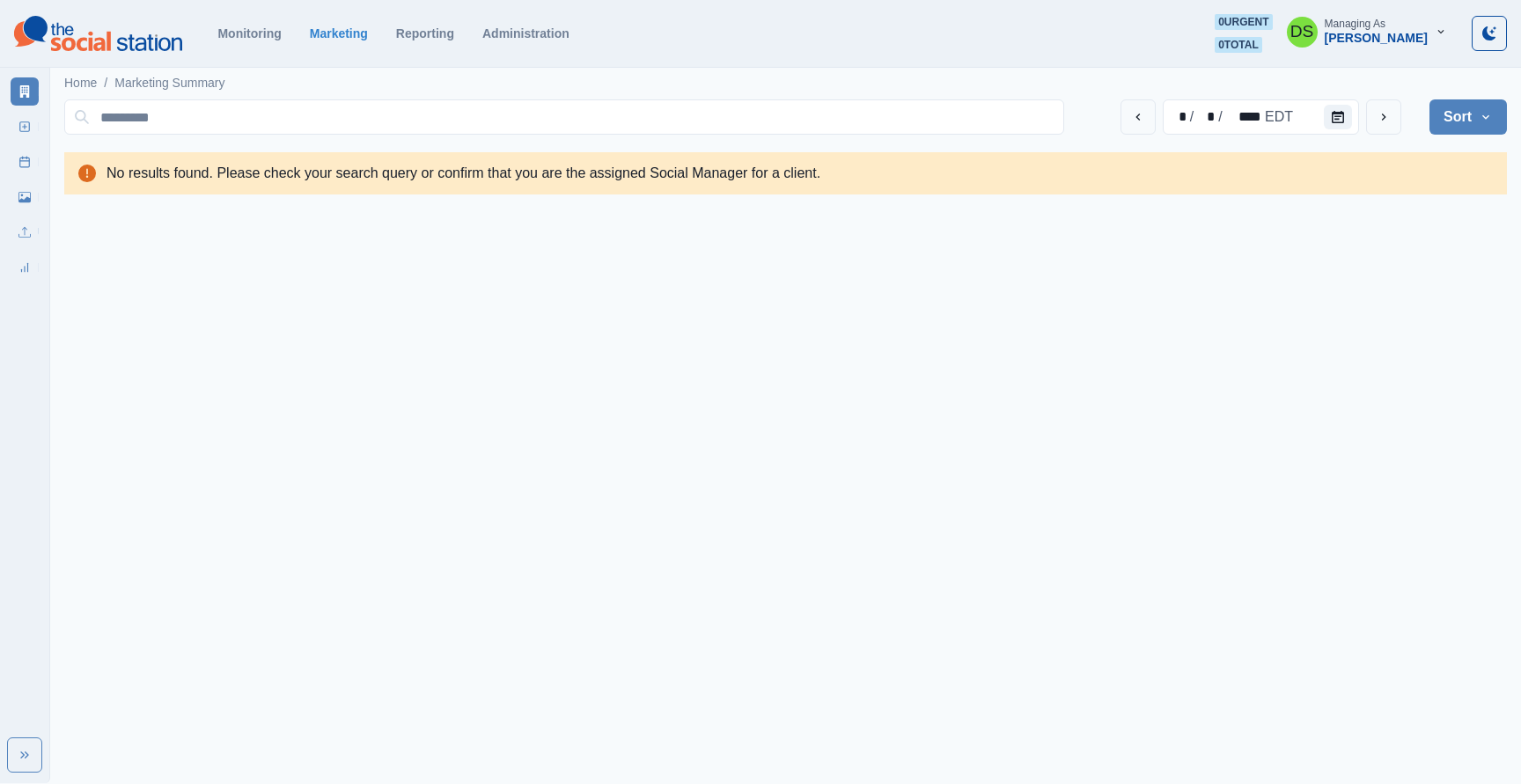
click at [503, 209] on html "Monitoring Marketing Reporting Administration 0 urgent 0 total DS Managing As […" at bounding box center [760, 104] width 1521 height 209
click at [523, 27] on link "Administration" at bounding box center [526, 33] width 87 height 14
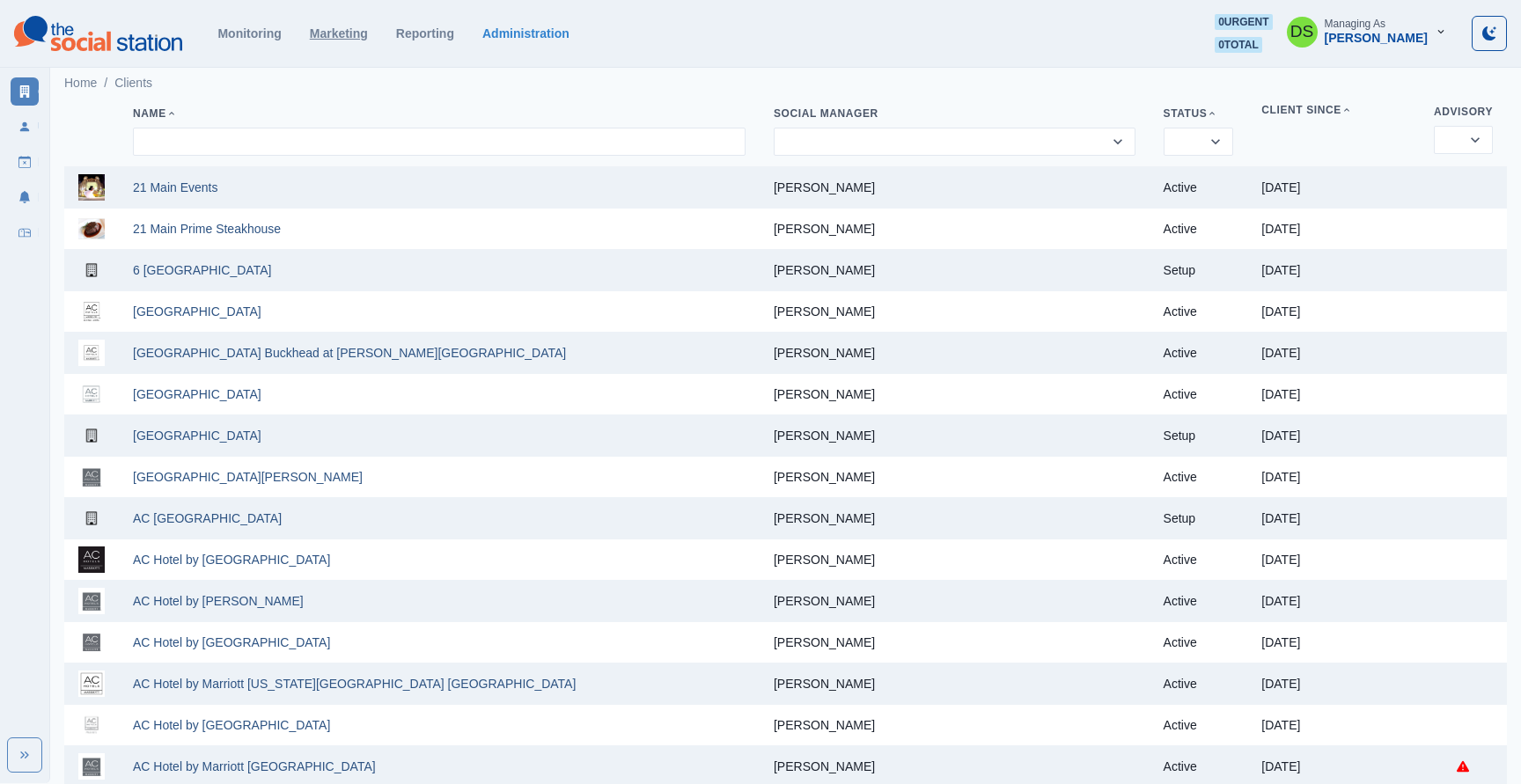
click at [325, 34] on link "Marketing" at bounding box center [339, 33] width 58 height 14
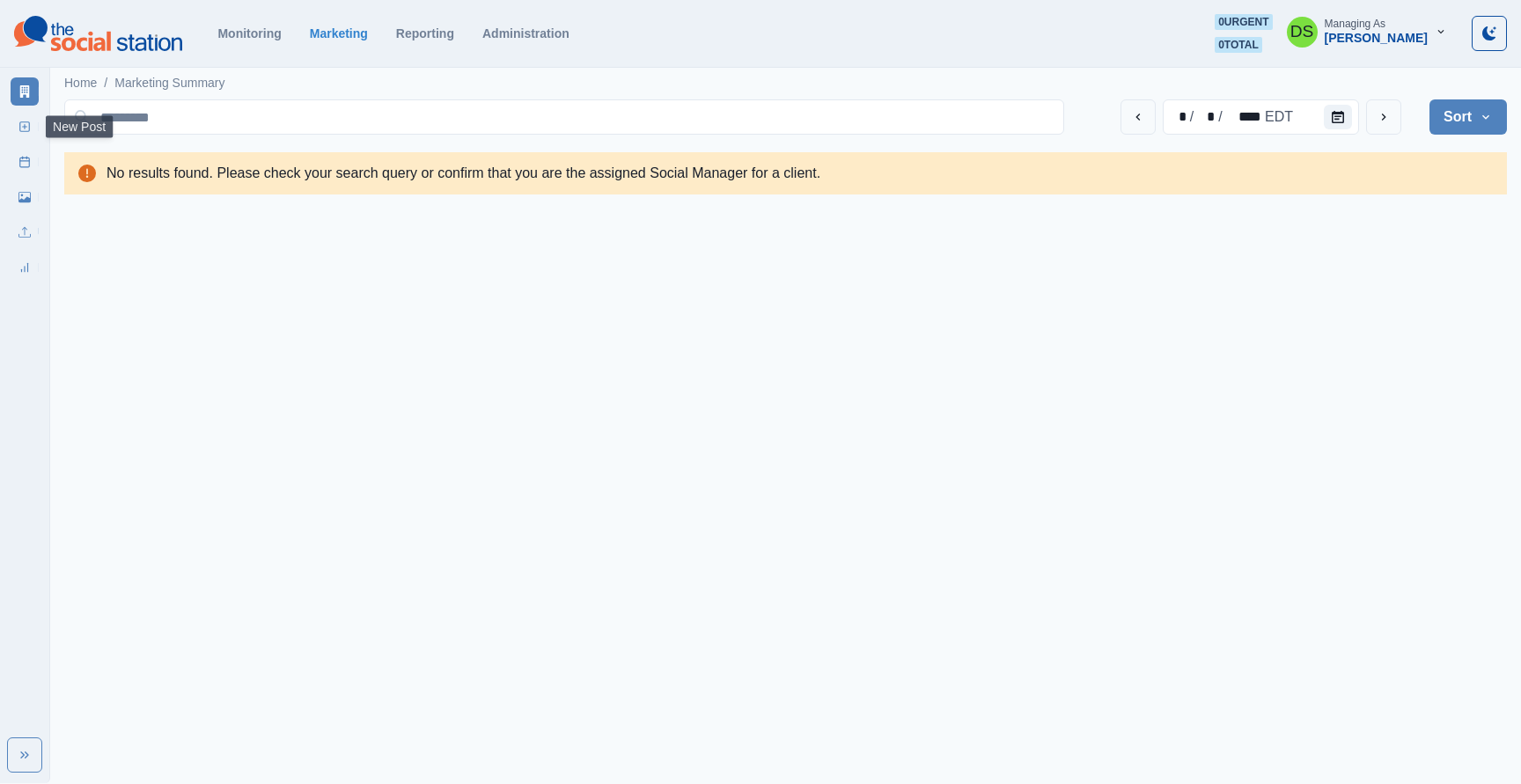
click at [22, 127] on icon at bounding box center [24, 126] width 12 height 12
